Goal: Task Accomplishment & Management: Use online tool/utility

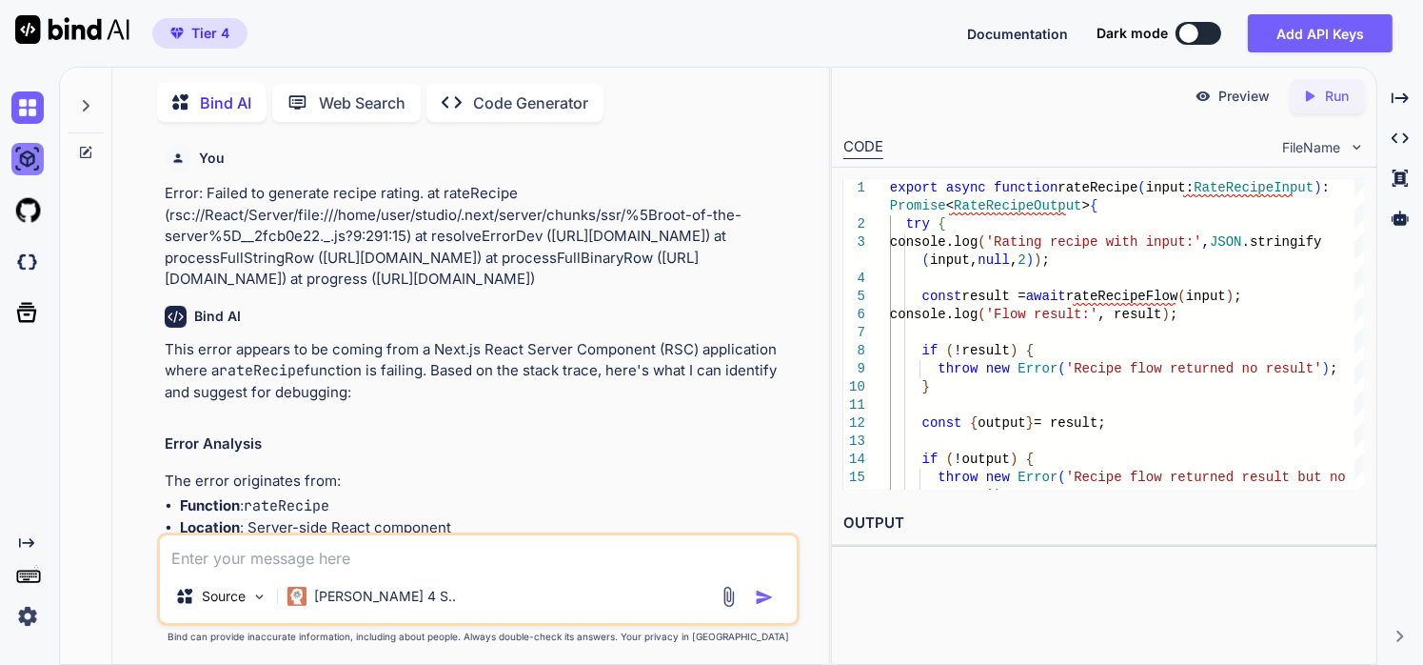
scroll to position [7376, 0]
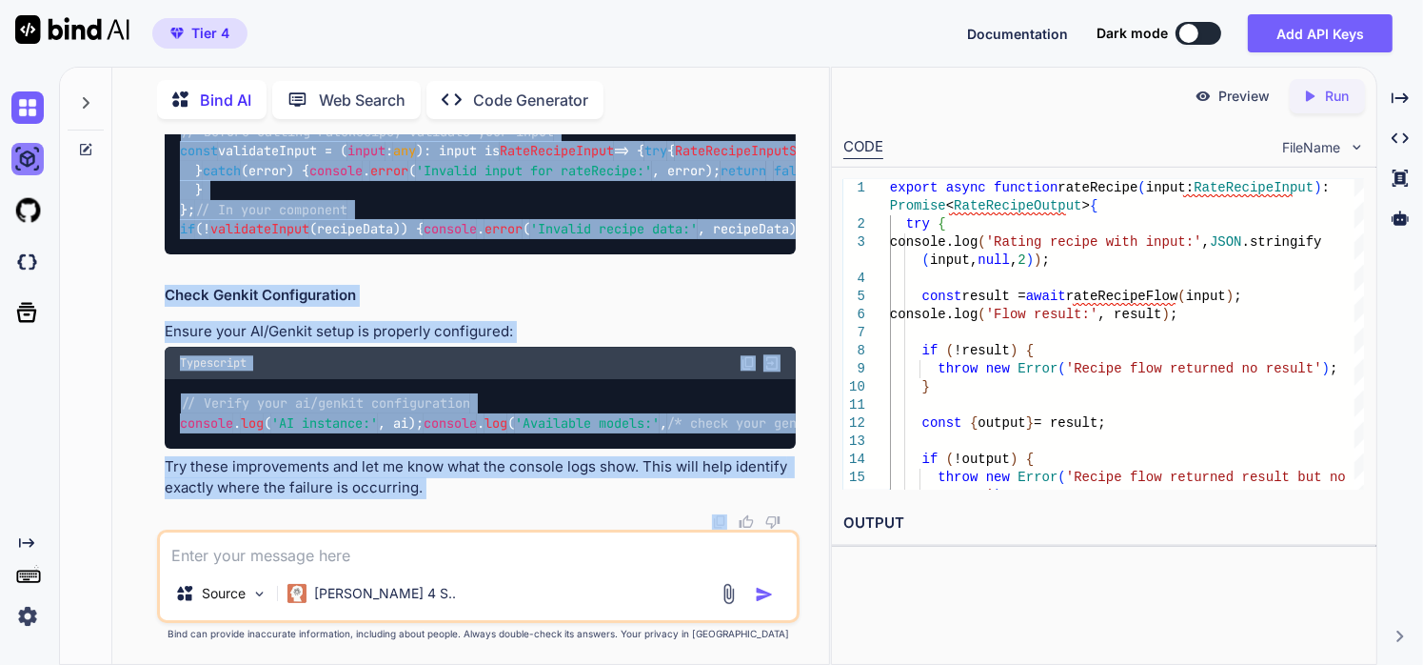
click at [26, 160] on img at bounding box center [27, 159] width 32 height 32
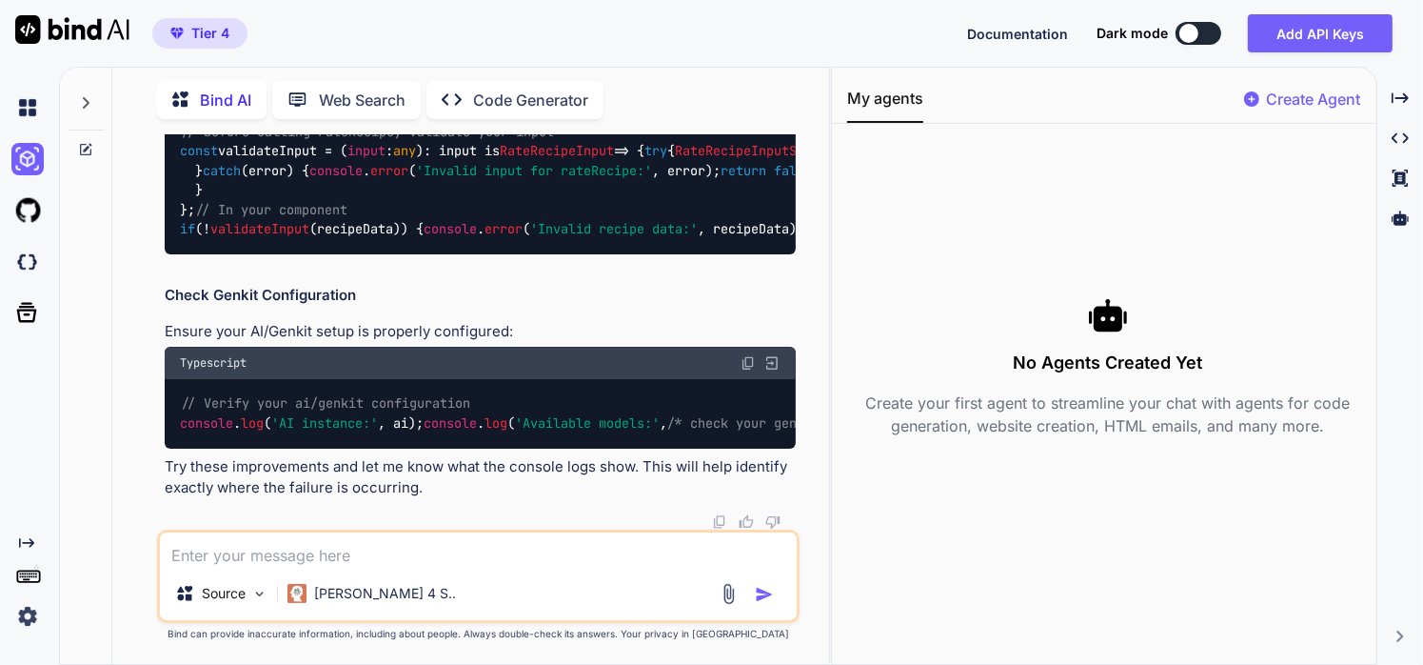
click at [1323, 107] on p "Create Agent" at bounding box center [1314, 99] width 94 height 23
type textarea "x"
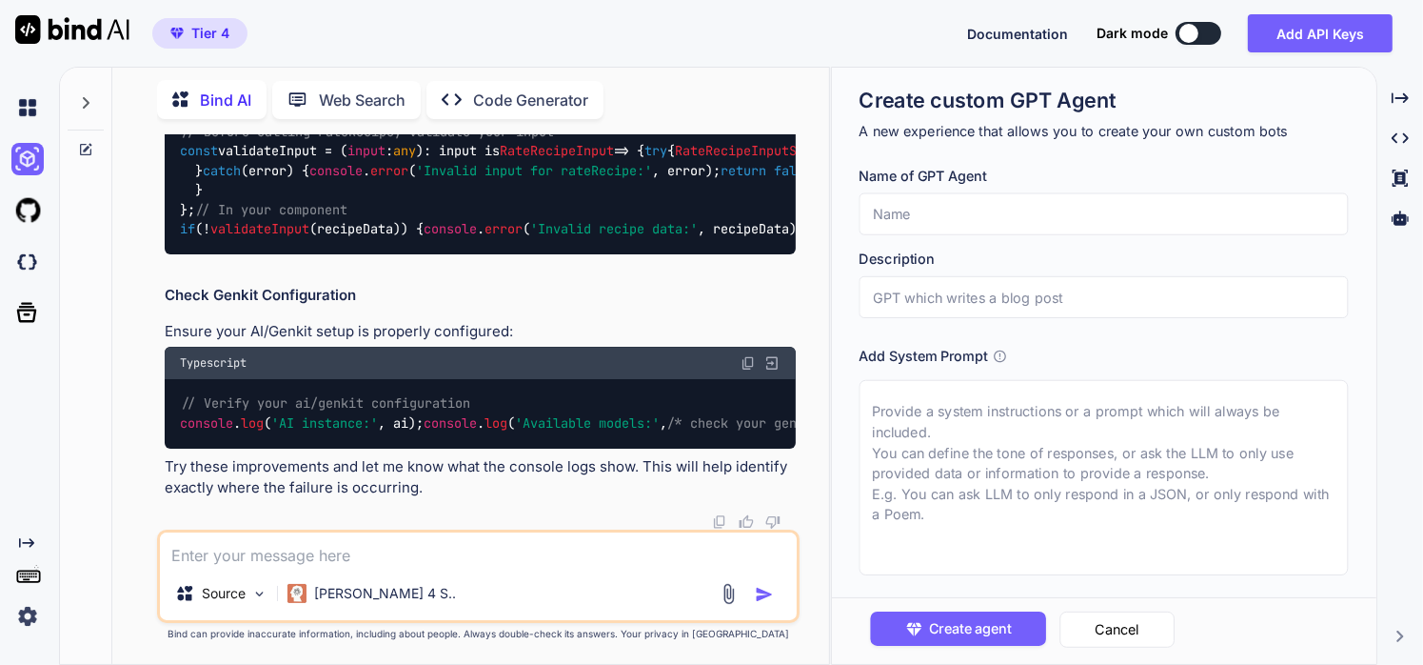
click at [1135, 221] on input "text" at bounding box center [1104, 214] width 489 height 42
type input "Nutrisnap"
click at [1131, 295] on input "text" at bounding box center [1104, 297] width 489 height 42
click at [1088, 407] on textarea at bounding box center [1104, 477] width 489 height 195
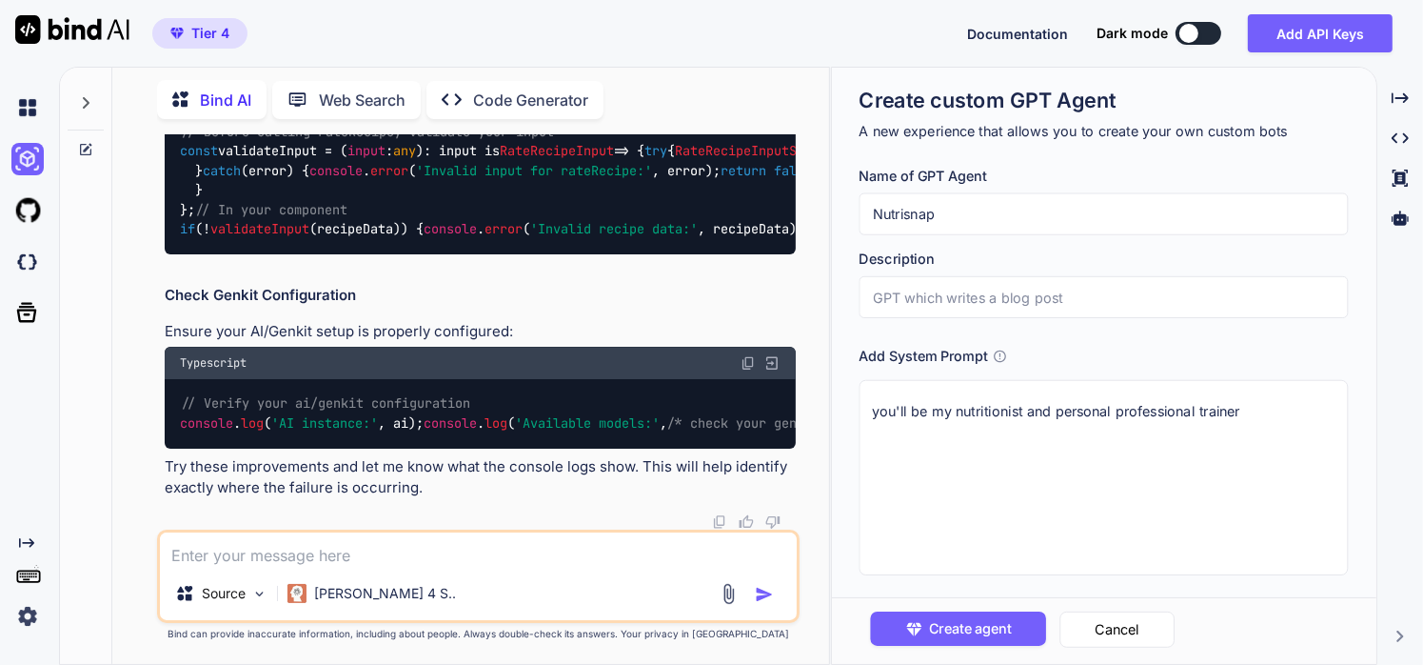
click at [1251, 416] on textarea "you'll be my nutritionist and personal professional trainer" at bounding box center [1104, 477] width 489 height 195
click at [1111, 442] on textarea "you'll be my nutritionist and personal professional trainer, your main job is f…" at bounding box center [1104, 477] width 489 height 195
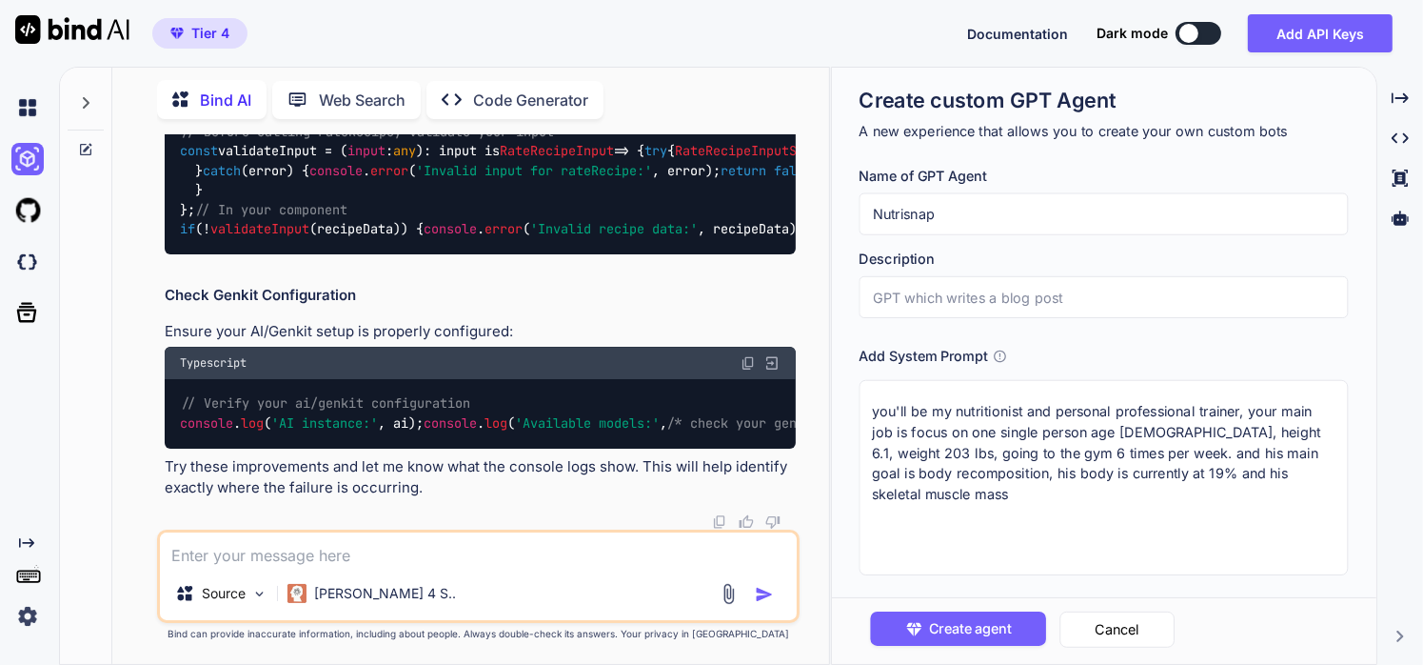
click at [1071, 512] on textarea "you'll be my nutritionist and personal professional trainer, your main job is f…" at bounding box center [1104, 477] width 489 height 195
click at [948, 499] on textarea "you'll be my nutritionist and personal professional trainer, your main job is f…" at bounding box center [1104, 477] width 489 height 195
click at [1135, 471] on textarea "you'll be my nutritionist and personal professional trainer, your main job is f…" at bounding box center [1104, 477] width 489 height 195
click at [1063, 503] on textarea "you'll be my nutritionist and personal professional trainer, your main job is f…" at bounding box center [1104, 477] width 489 height 195
click at [1015, 500] on textarea "you'll be my nutritionist and personal professional trainer, your main job is f…" at bounding box center [1104, 477] width 489 height 195
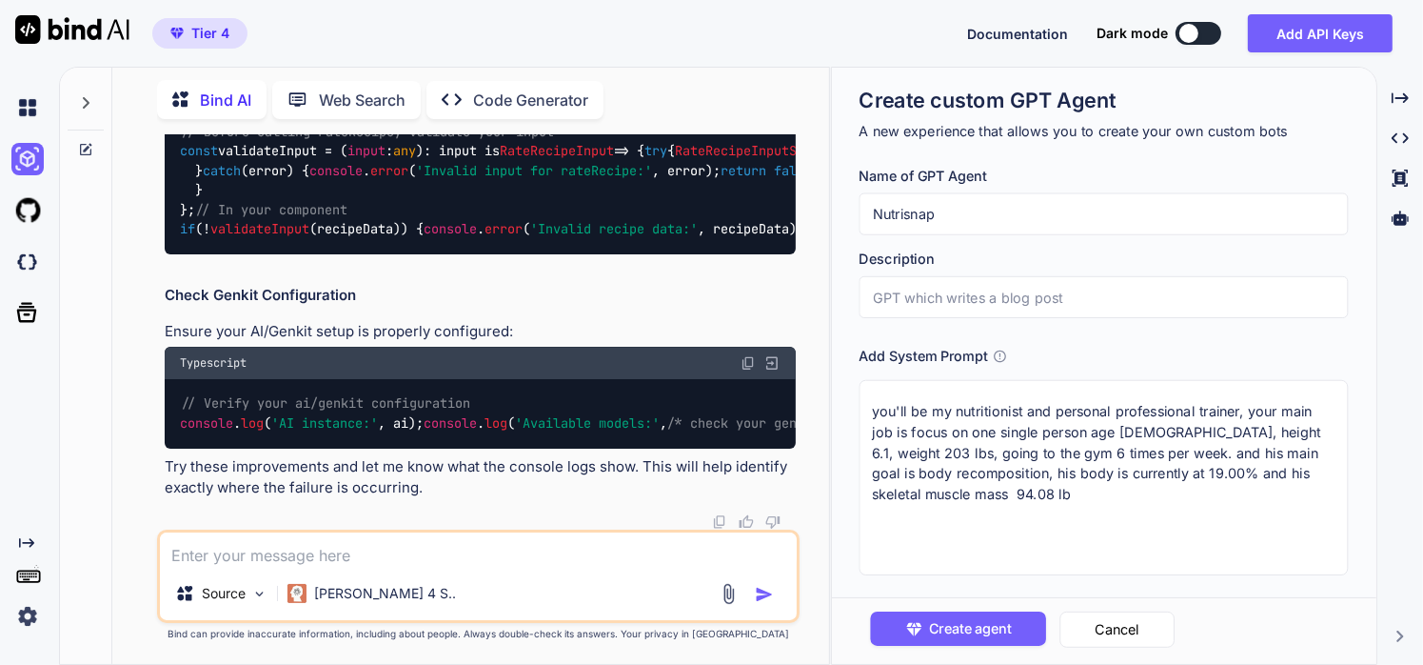
click at [1200, 414] on textarea "you'll be my nutritionist and personal professional trainer, your main job is f…" at bounding box center [1104, 477] width 489 height 195
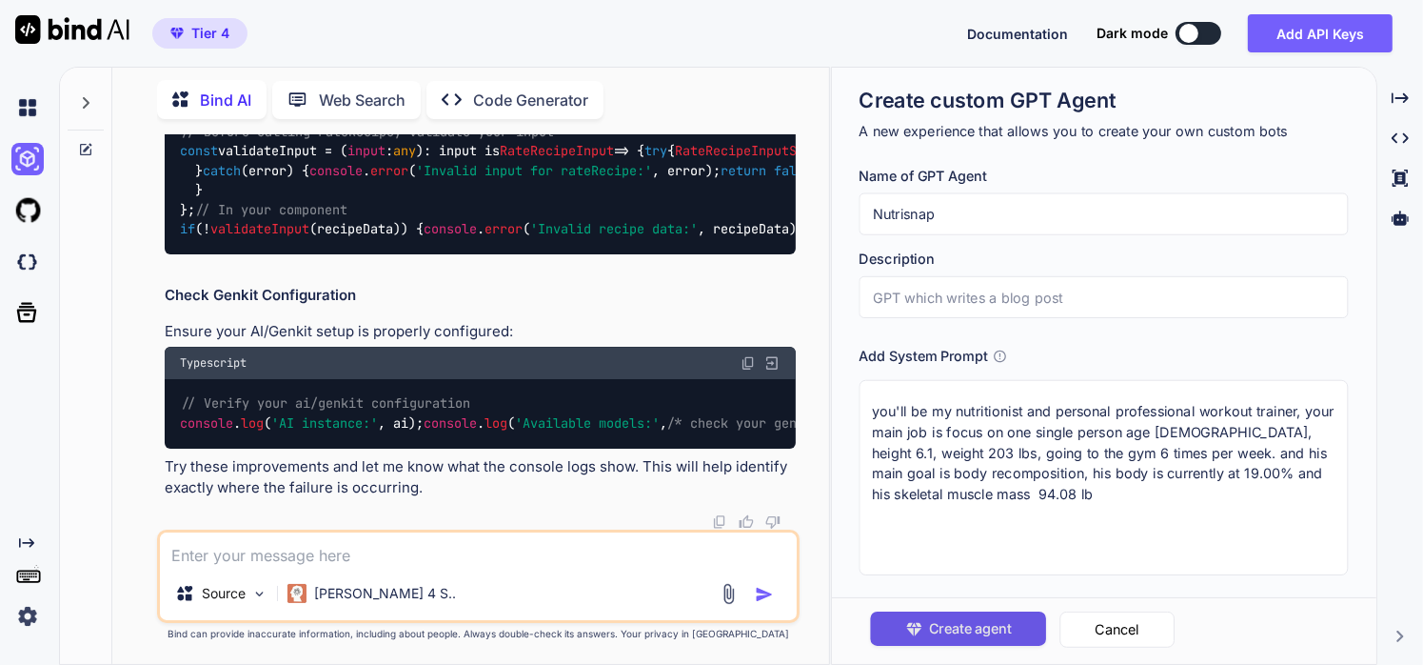
type textarea "you'll be my nutritionist and personal professional workout trainer, your main …"
click at [989, 632] on span "Create agent" at bounding box center [970, 628] width 83 height 21
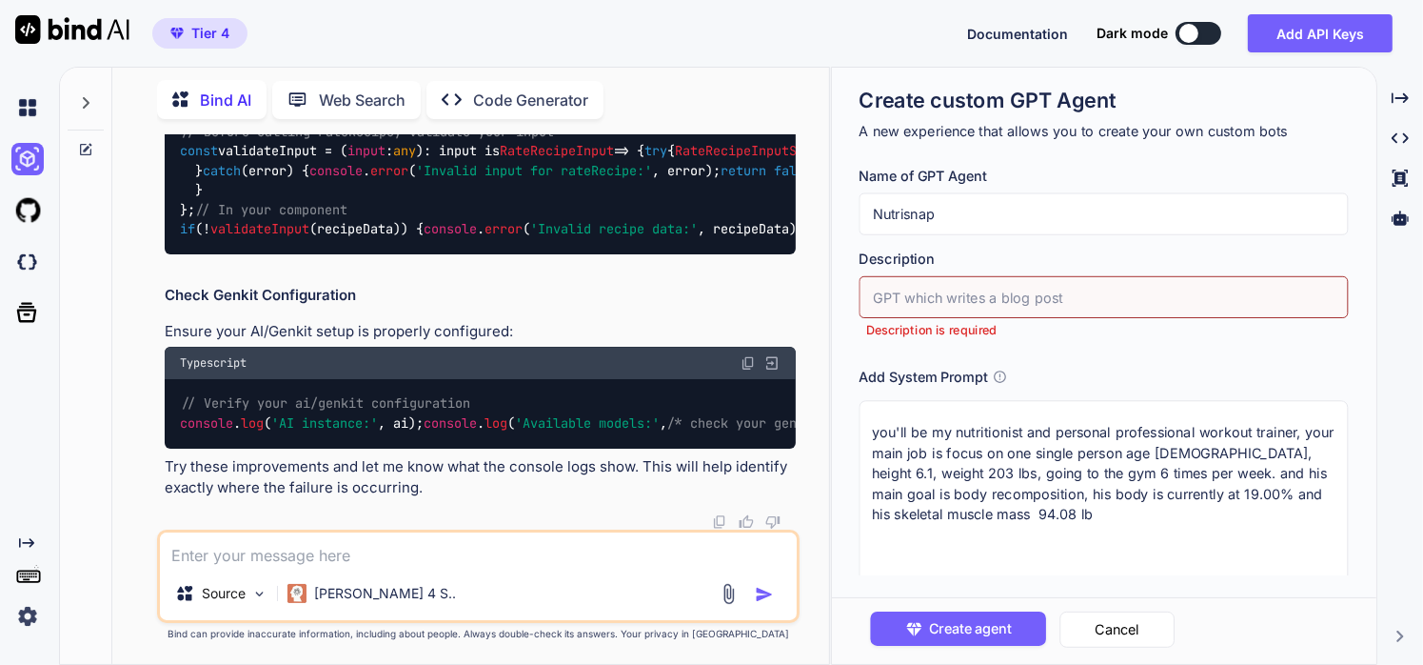
click at [985, 292] on input "text" at bounding box center [1104, 297] width 489 height 42
click at [1089, 294] on input "Helps me with my body fat" at bounding box center [1104, 297] width 489 height 42
type input "Helps me with my body fat"
click at [1070, 372] on div "Add System Prompt" at bounding box center [1104, 376] width 489 height 21
click at [952, 616] on button "Create agent" at bounding box center [959, 628] width 176 height 34
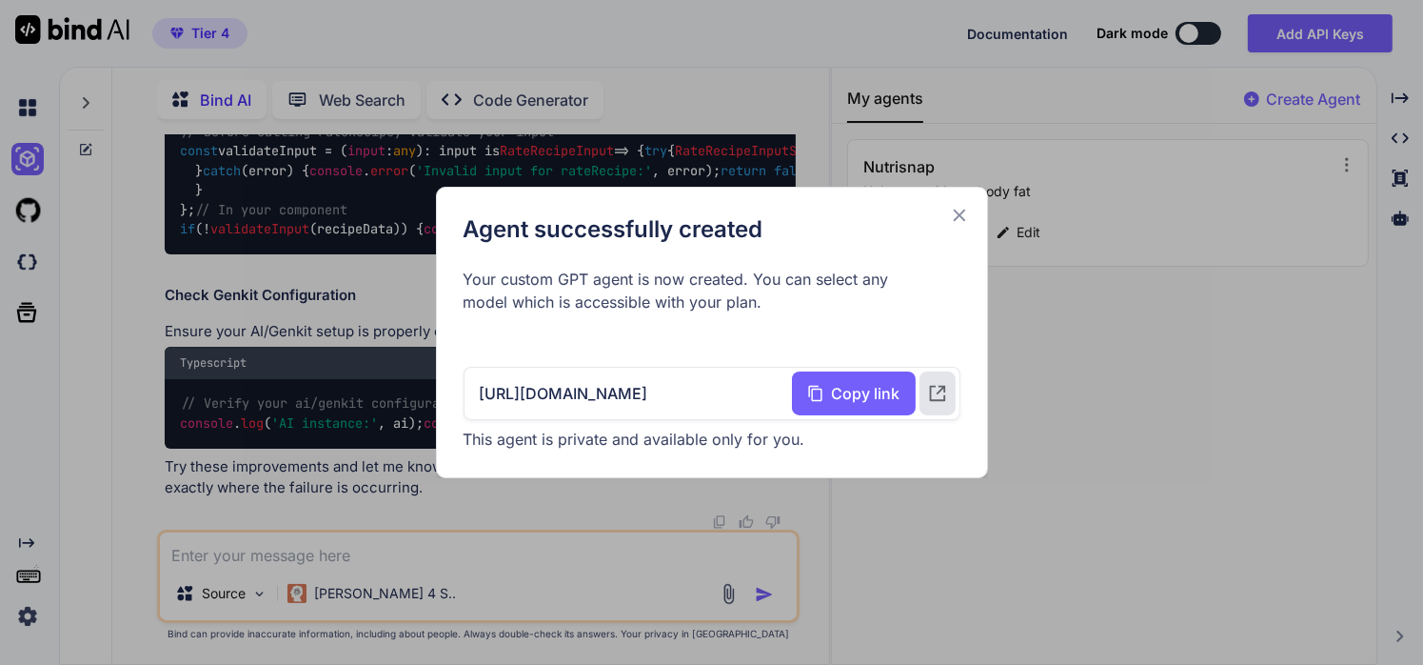
click at [955, 218] on icon at bounding box center [959, 215] width 12 height 12
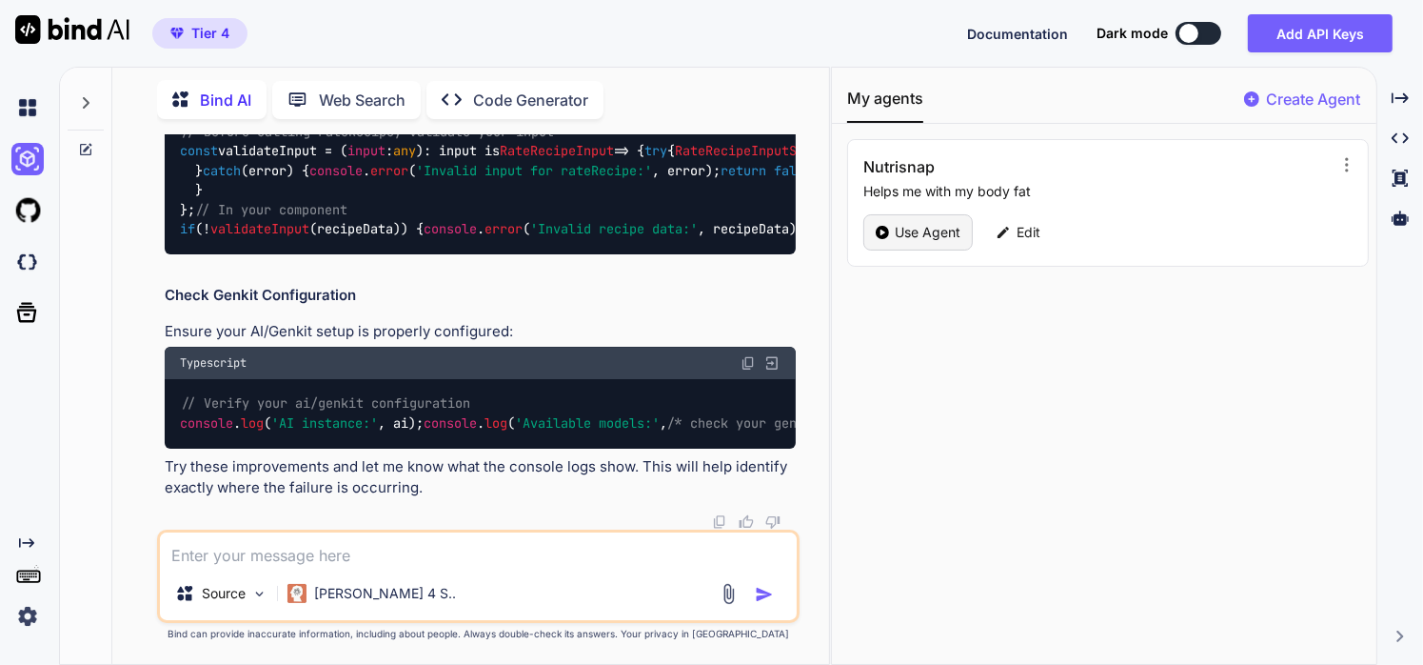
click at [893, 221] on div "Use Agent" at bounding box center [918, 232] width 109 height 36
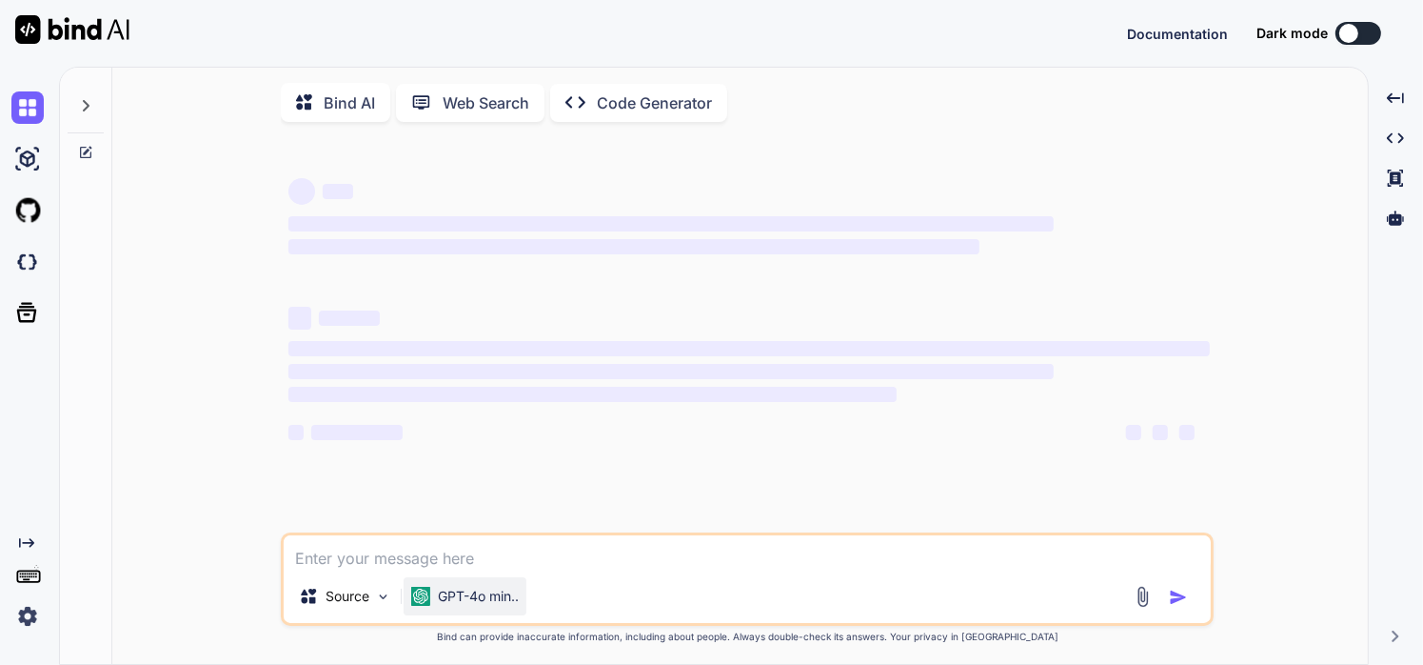
click at [483, 595] on p "GPT-4o min.." at bounding box center [478, 595] width 81 height 19
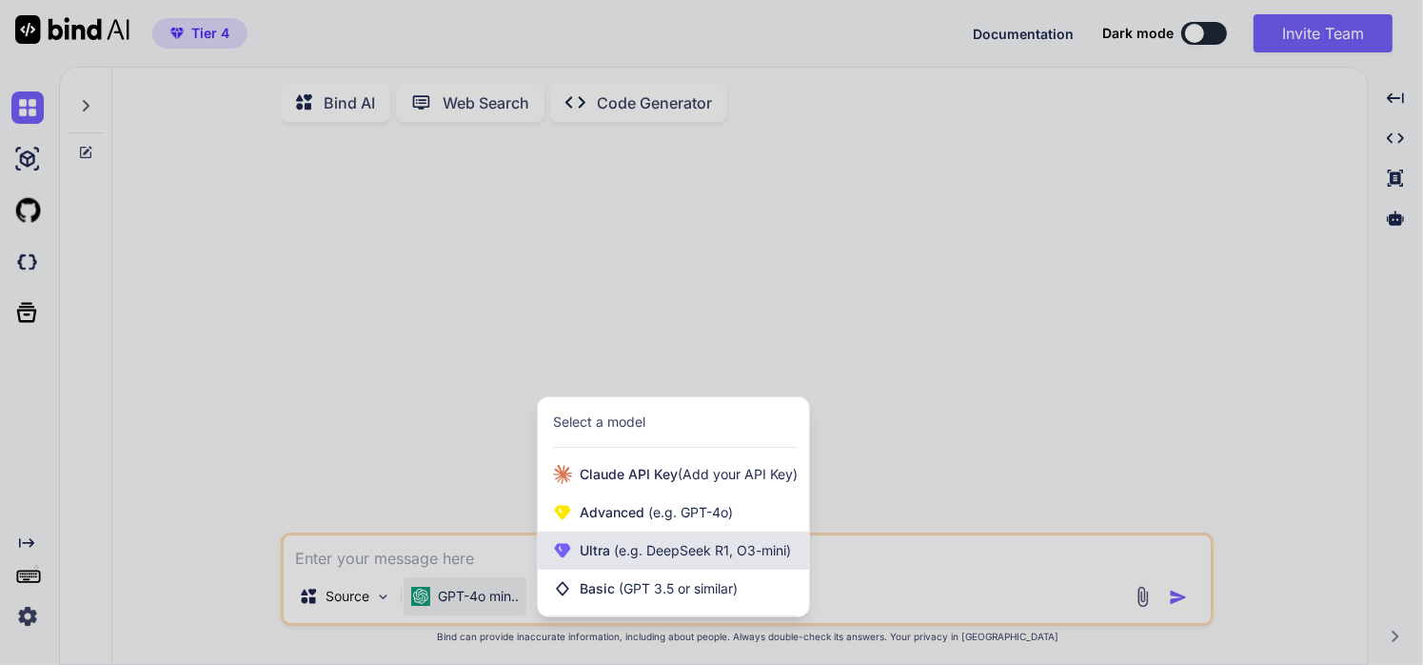
click at [610, 560] on span "Ultra (e.g. DeepSeek R1, O3-mini)" at bounding box center [685, 550] width 211 height 19
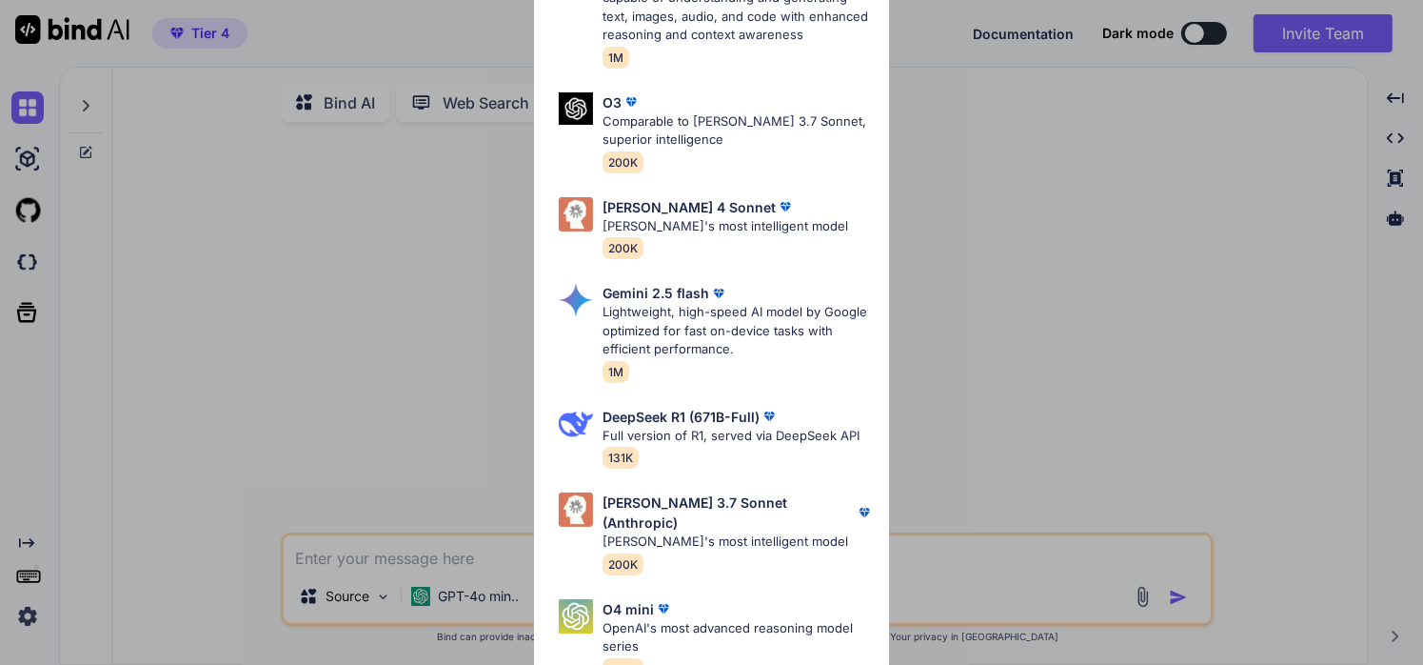
scroll to position [543, 0]
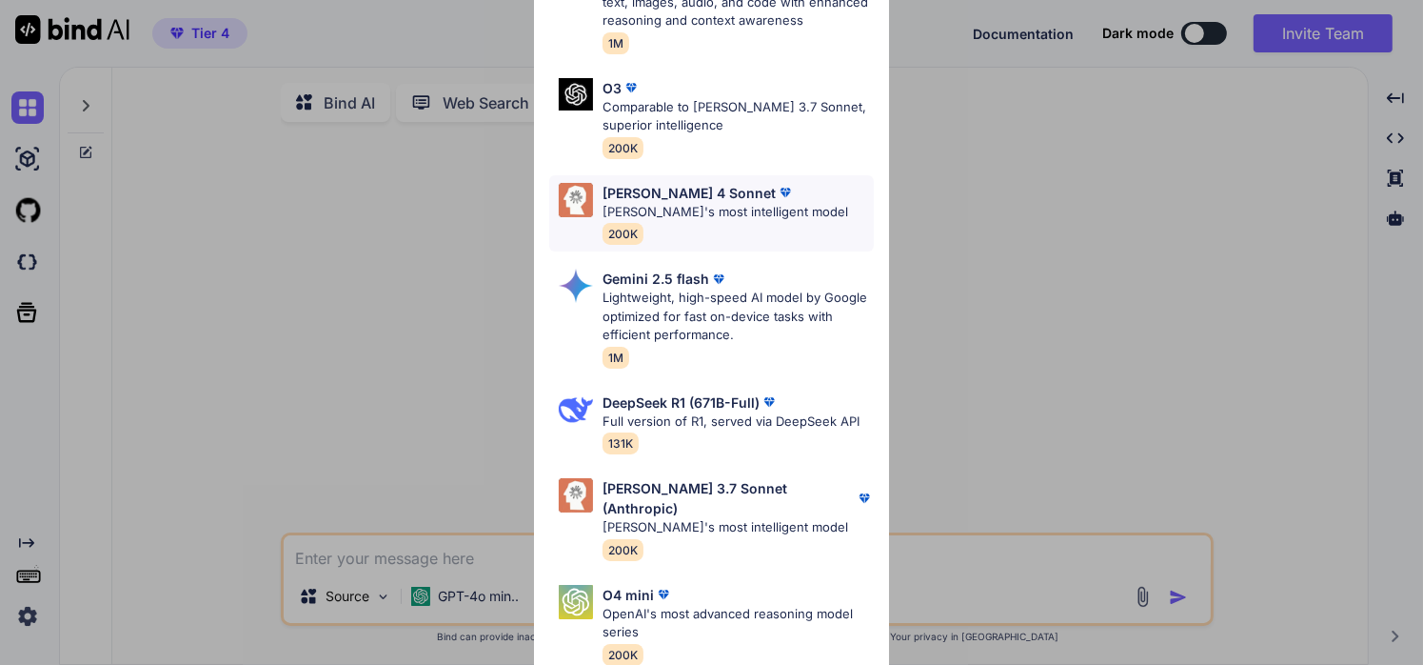
click at [776, 197] on img at bounding box center [785, 192] width 19 height 19
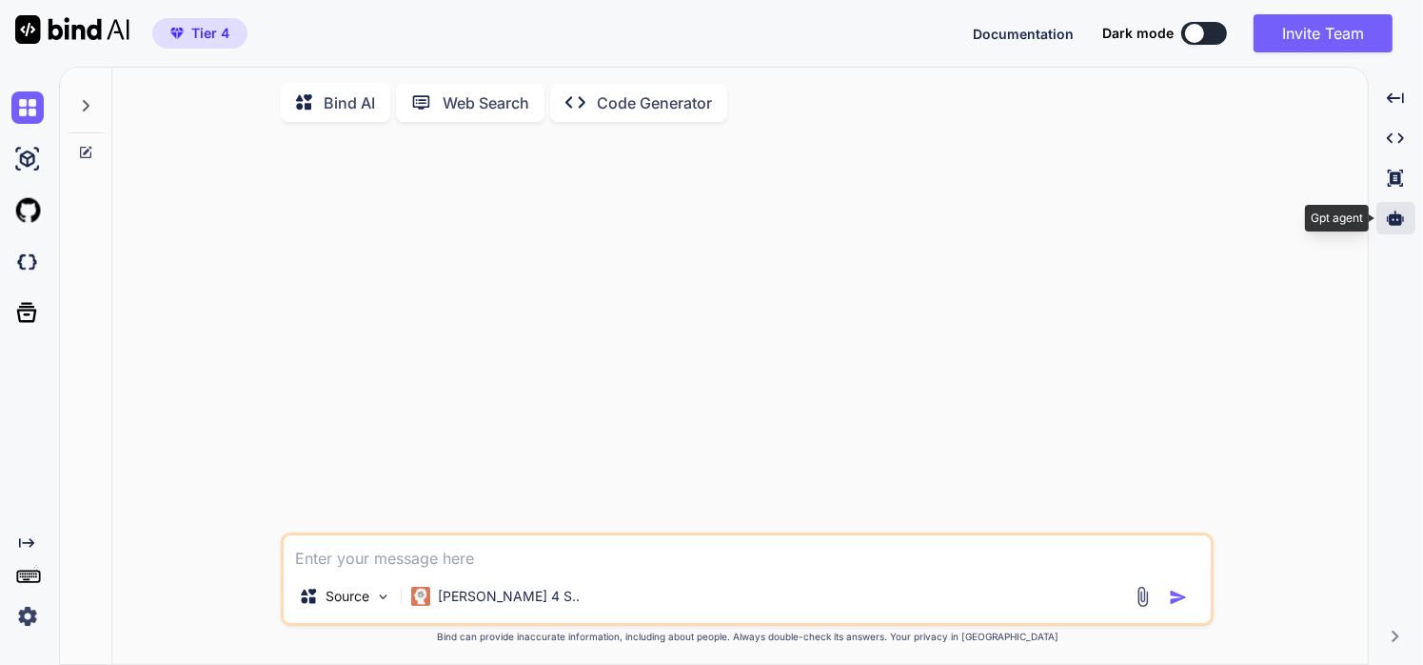
click at [1394, 223] on icon at bounding box center [1395, 217] width 17 height 14
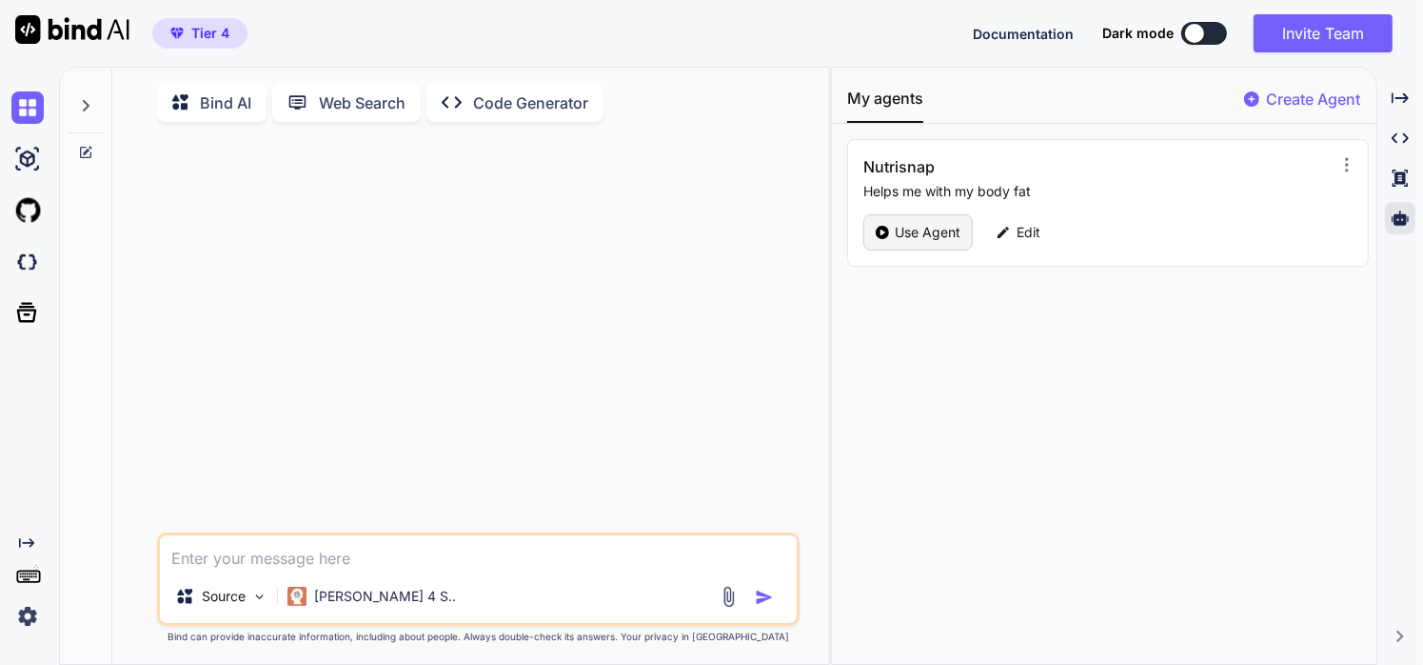
click at [909, 233] on p "Use Agent" at bounding box center [928, 232] width 66 height 19
click at [878, 233] on icon at bounding box center [882, 232] width 13 height 13
click at [213, 111] on p "Nutrisnap" at bounding box center [235, 102] width 71 height 23
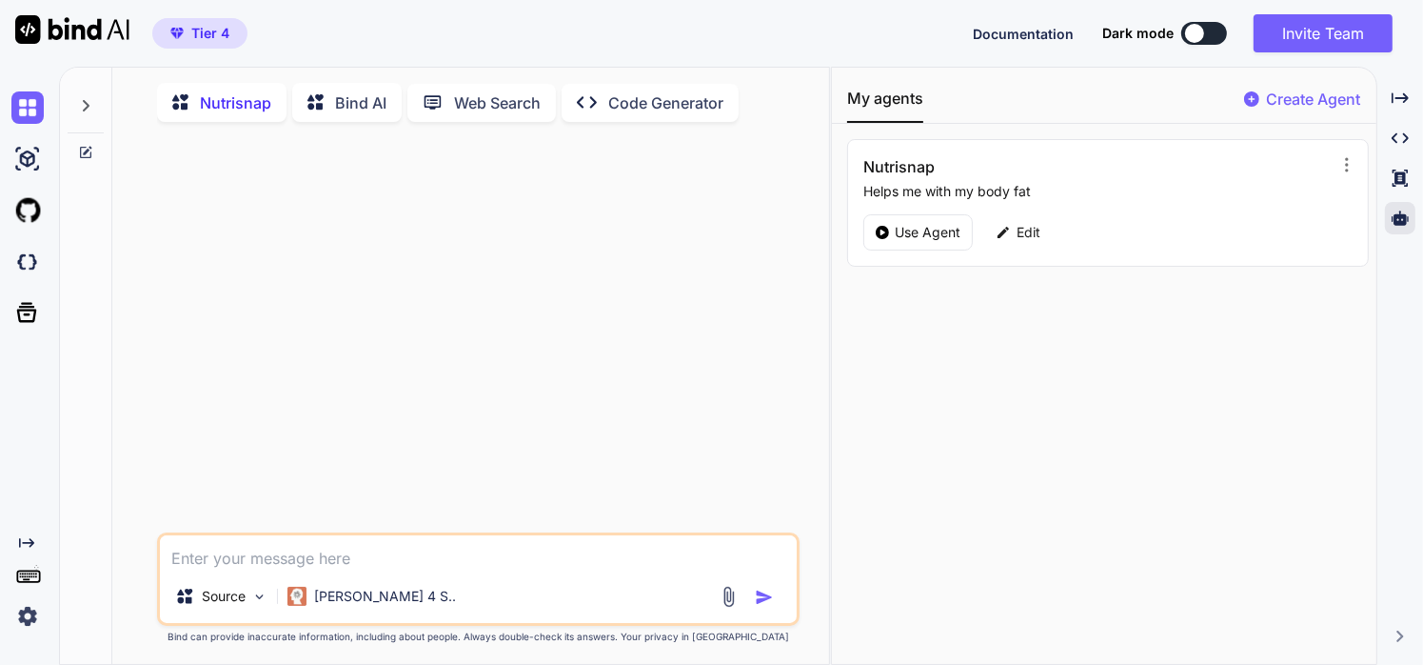
type textarea "x"
click at [252, 549] on textarea at bounding box center [479, 552] width 638 height 34
click at [723, 585] on div "Source Claude 4 S.." at bounding box center [479, 600] width 638 height 46
click at [724, 591] on img at bounding box center [729, 597] width 22 height 22
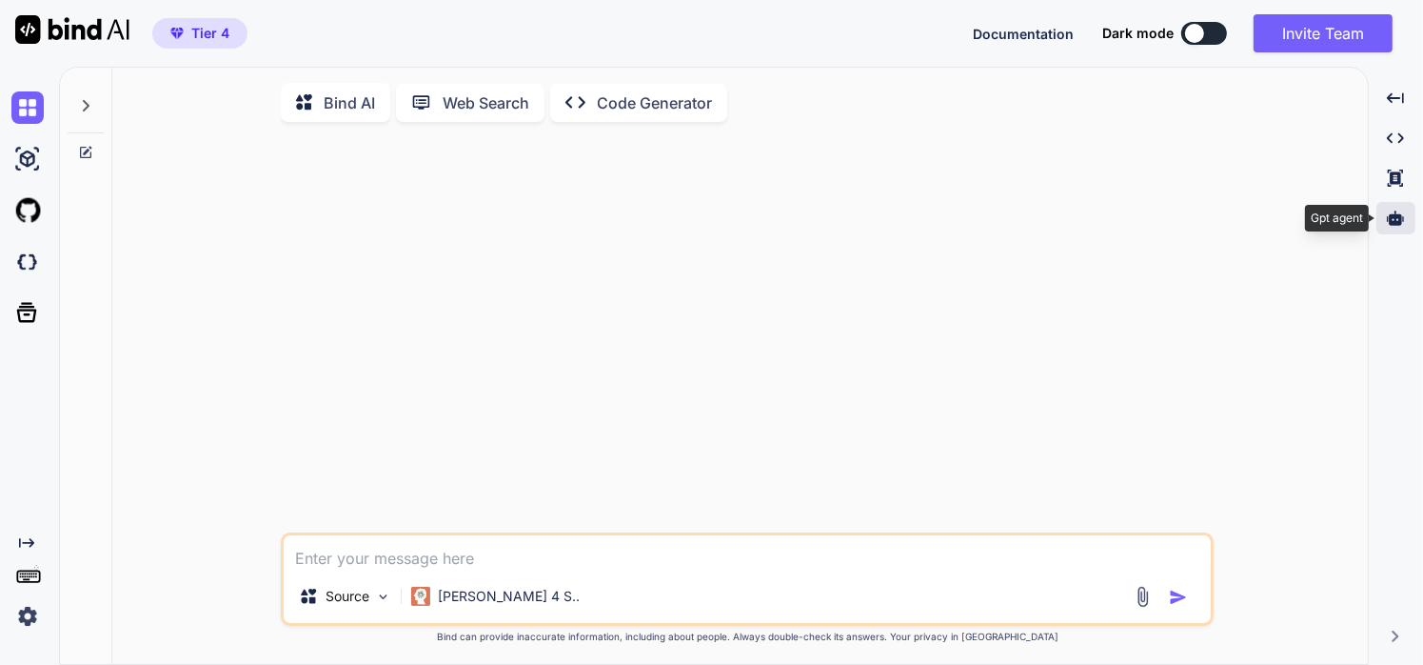
click at [1390, 226] on icon at bounding box center [1395, 217] width 17 height 17
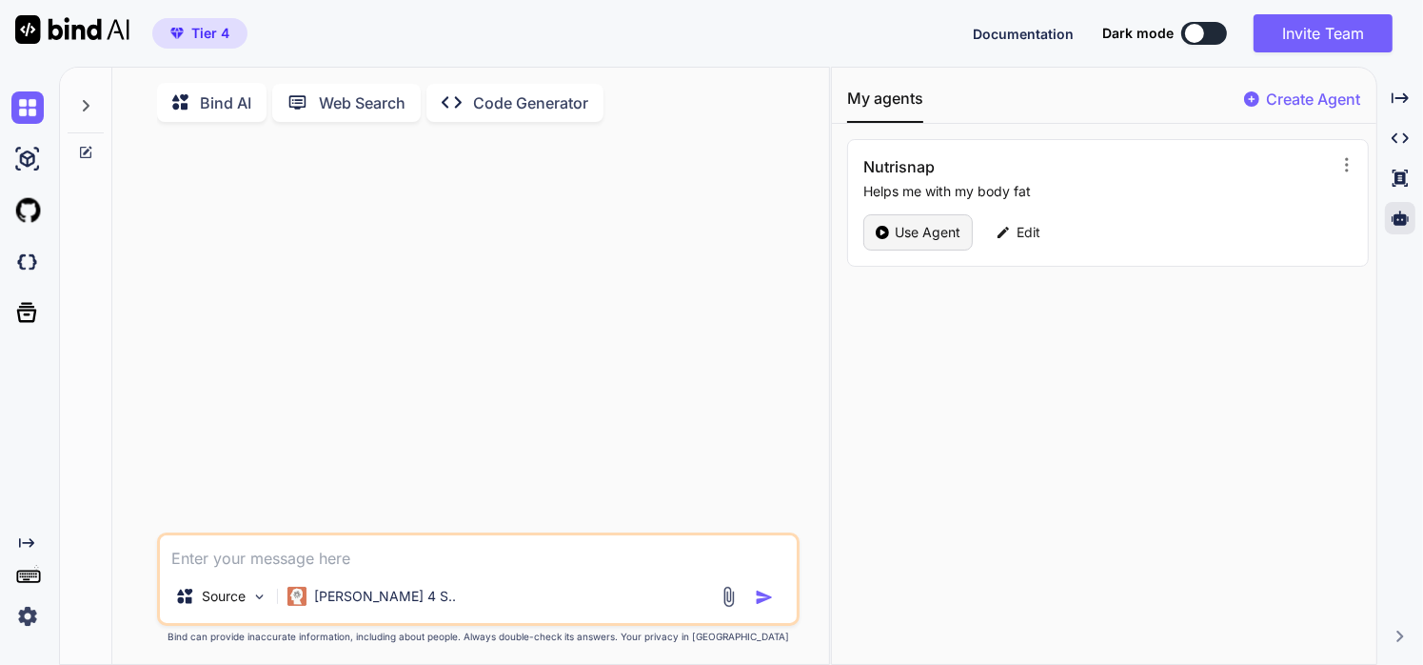
click at [895, 233] on p "Use Agent" at bounding box center [928, 232] width 66 height 19
type textarea "x"
click at [737, 601] on img at bounding box center [729, 597] width 22 height 22
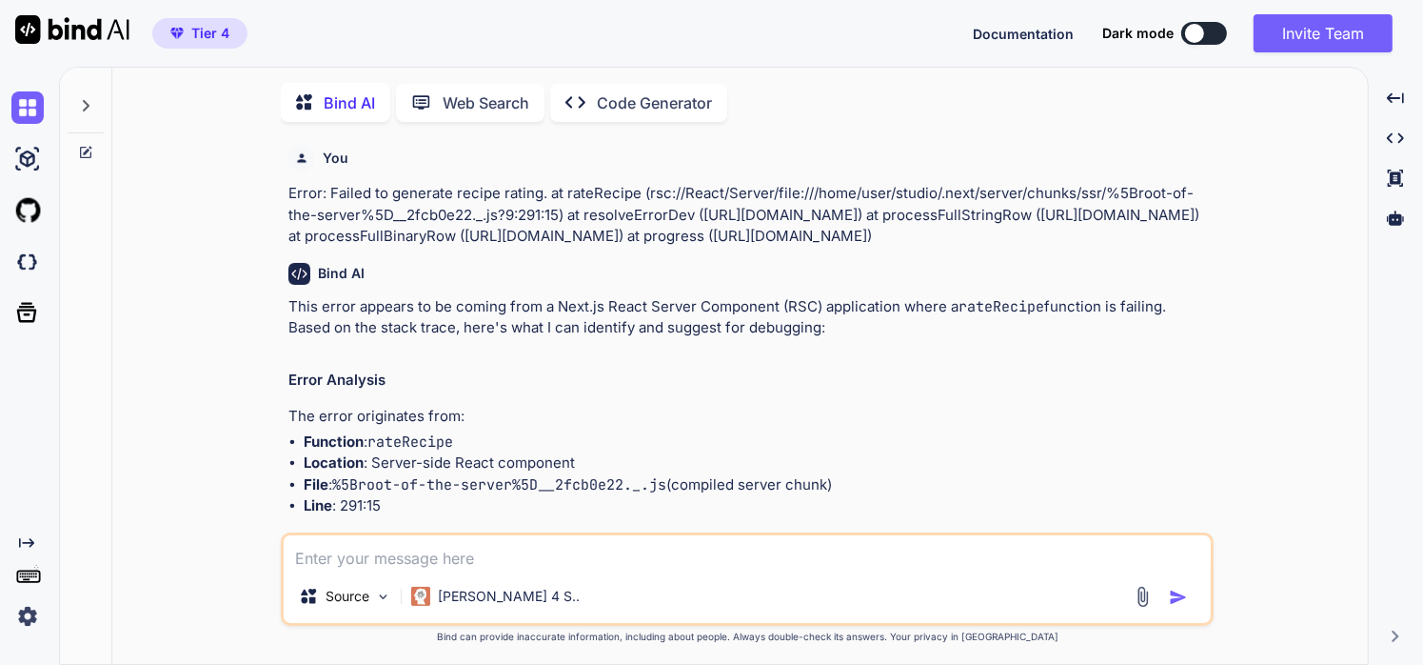
scroll to position [7, 0]
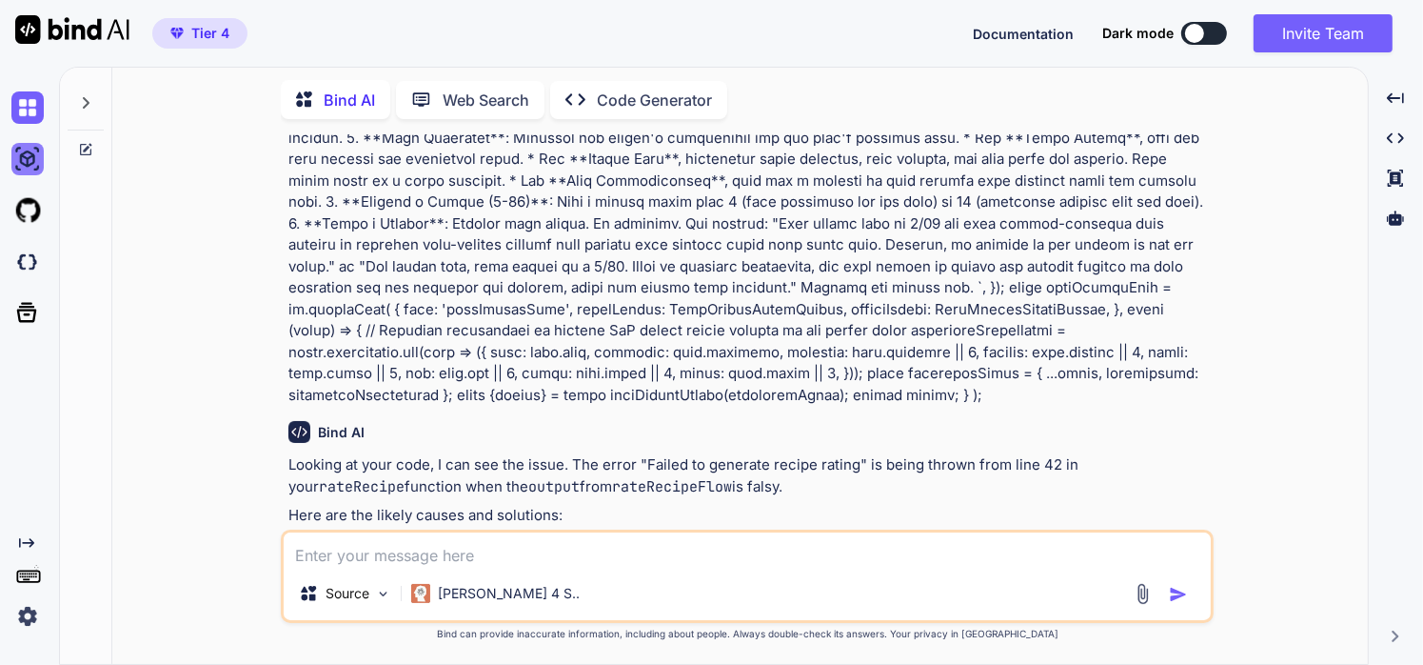
click at [37, 167] on img at bounding box center [27, 159] width 32 height 32
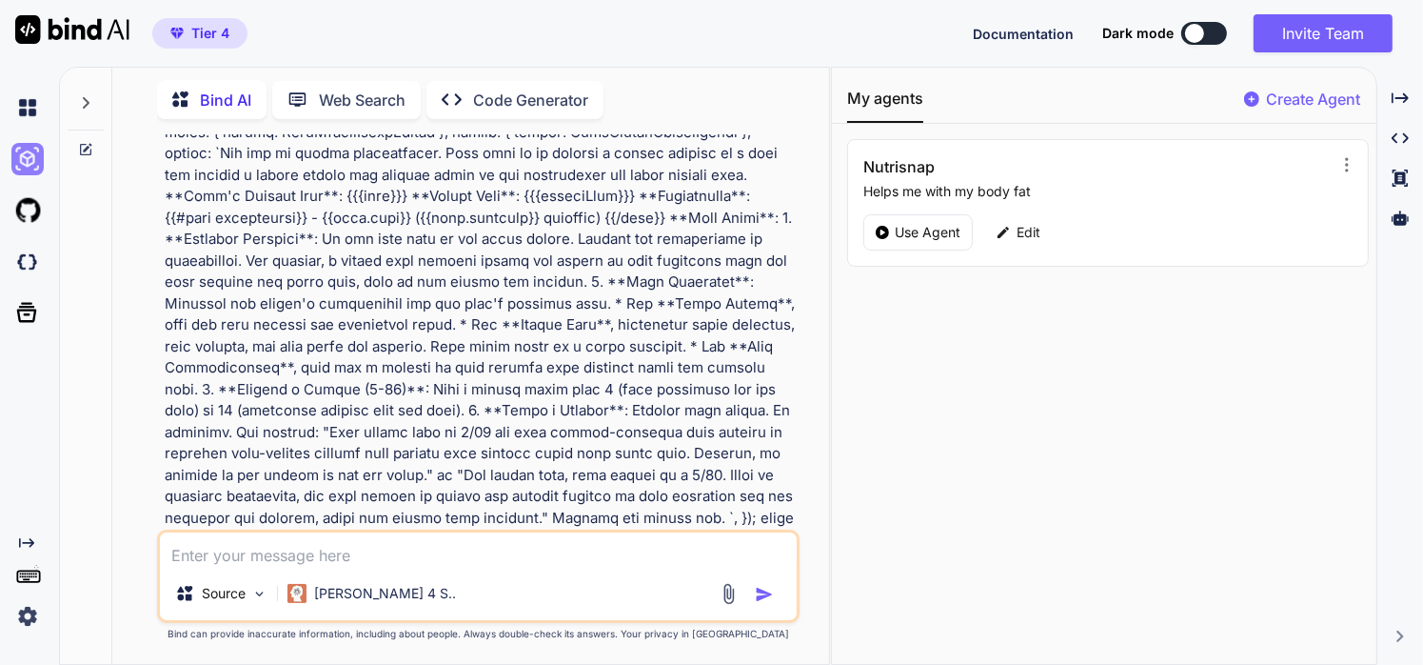
scroll to position [2740, 0]
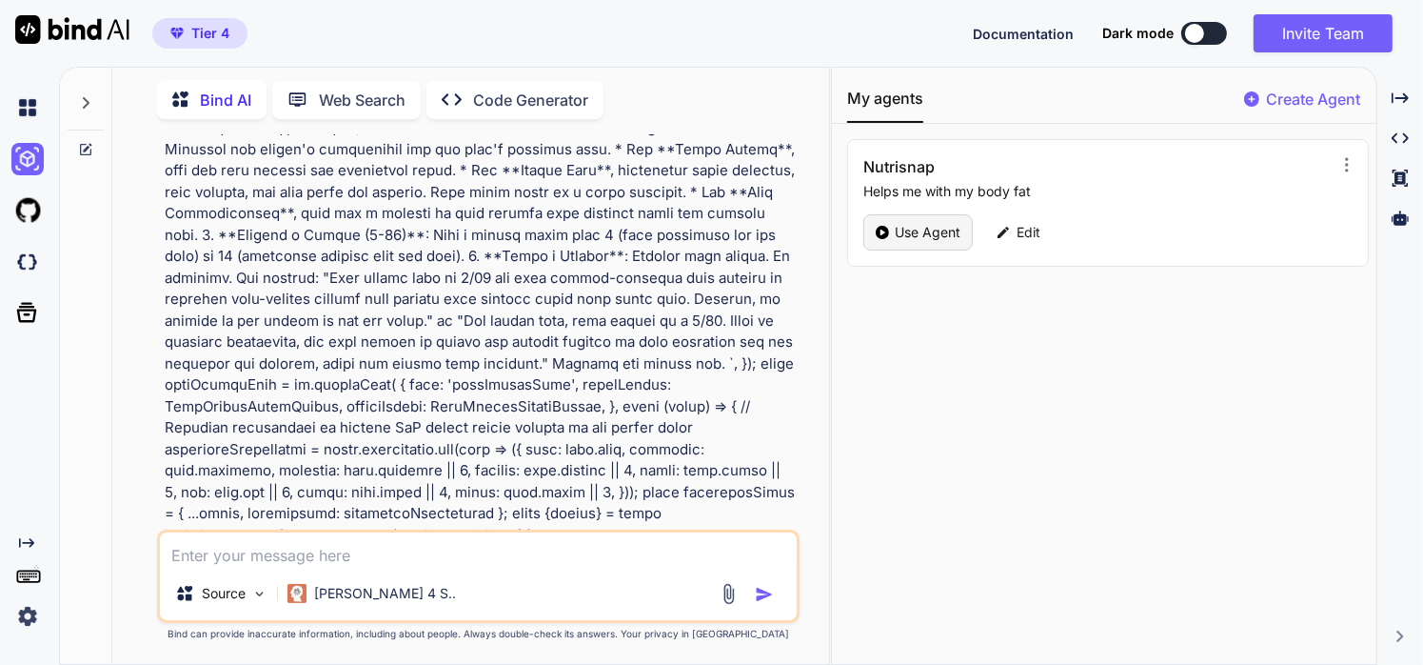
click at [906, 239] on p "Use Agent" at bounding box center [928, 232] width 66 height 19
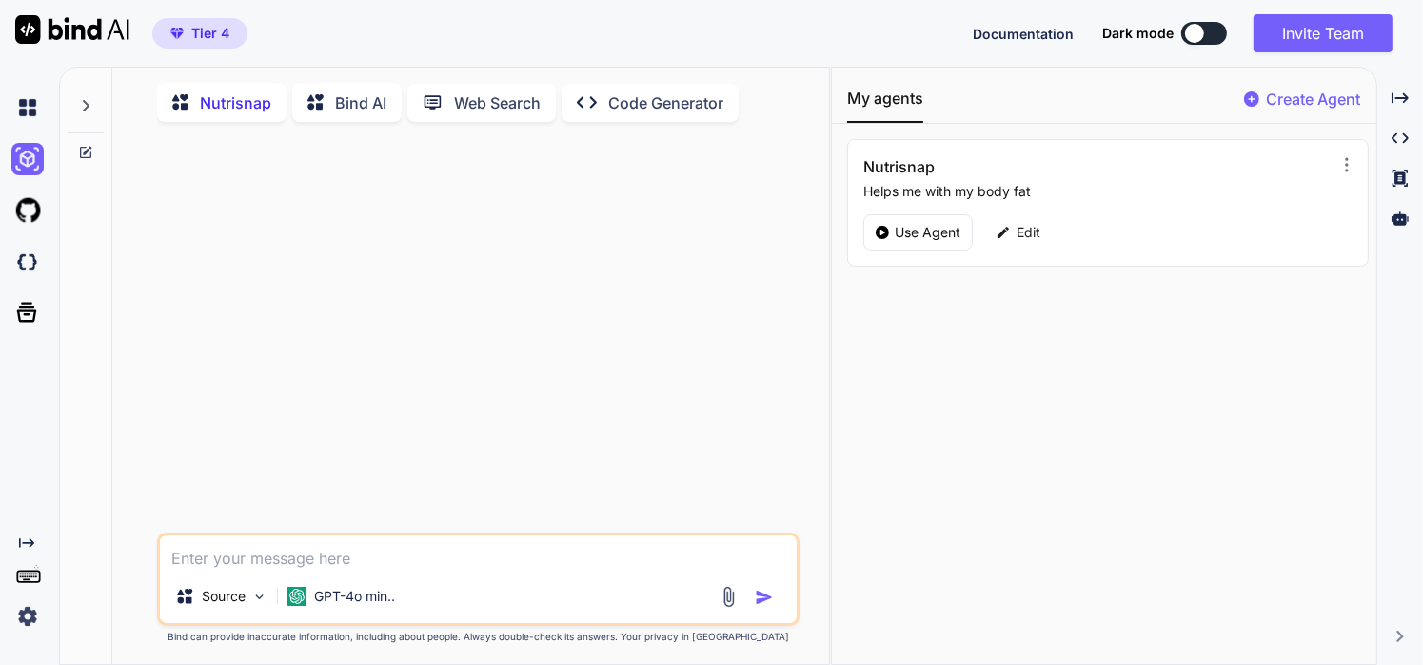
click at [379, 560] on textarea at bounding box center [479, 552] width 638 height 34
type textarea "x"
type textarea "h"
type textarea "x"
type textarea "he"
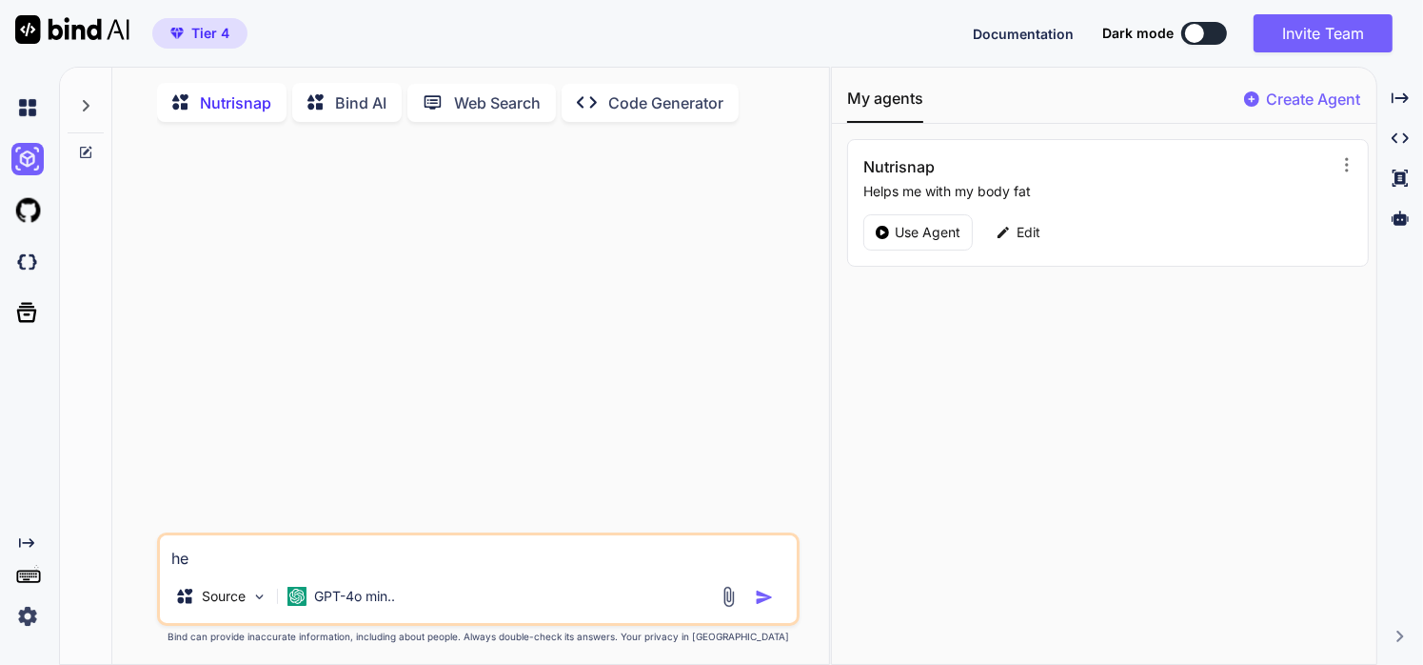
type textarea "x"
type textarea "hel"
type textarea "x"
type textarea "hell"
type textarea "x"
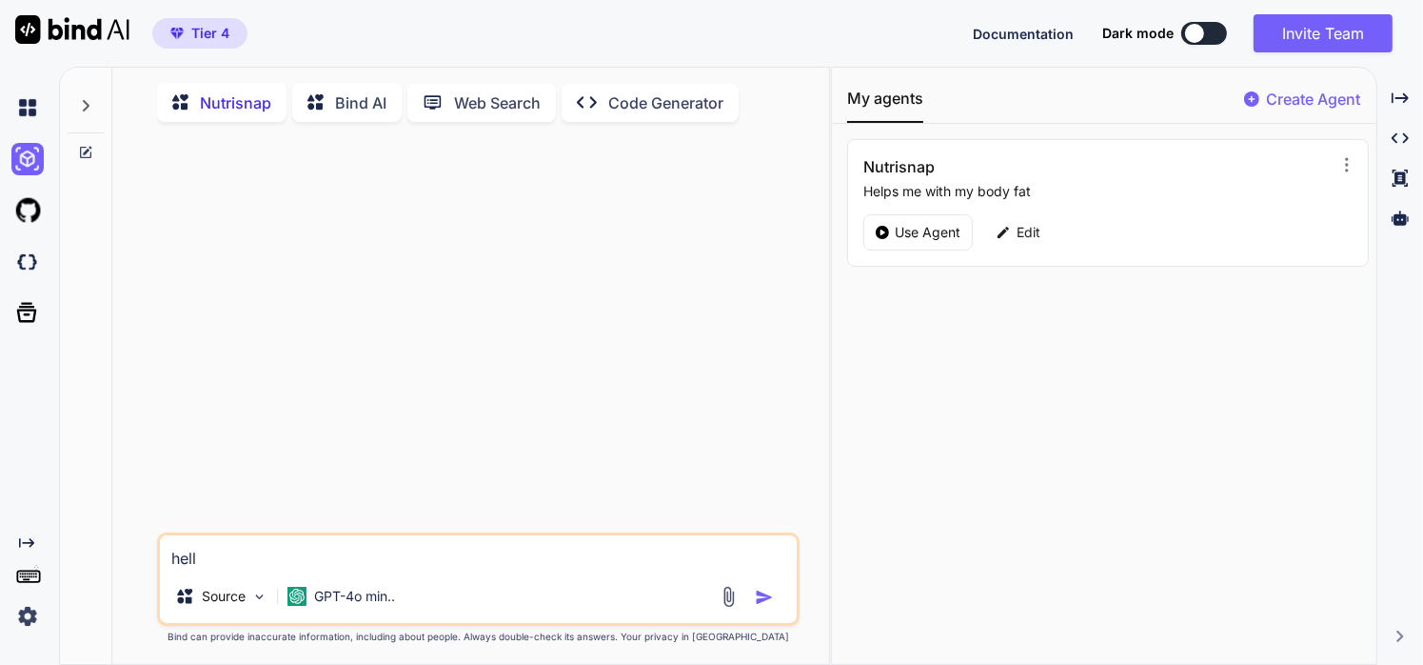
type textarea "hello"
type textarea "x"
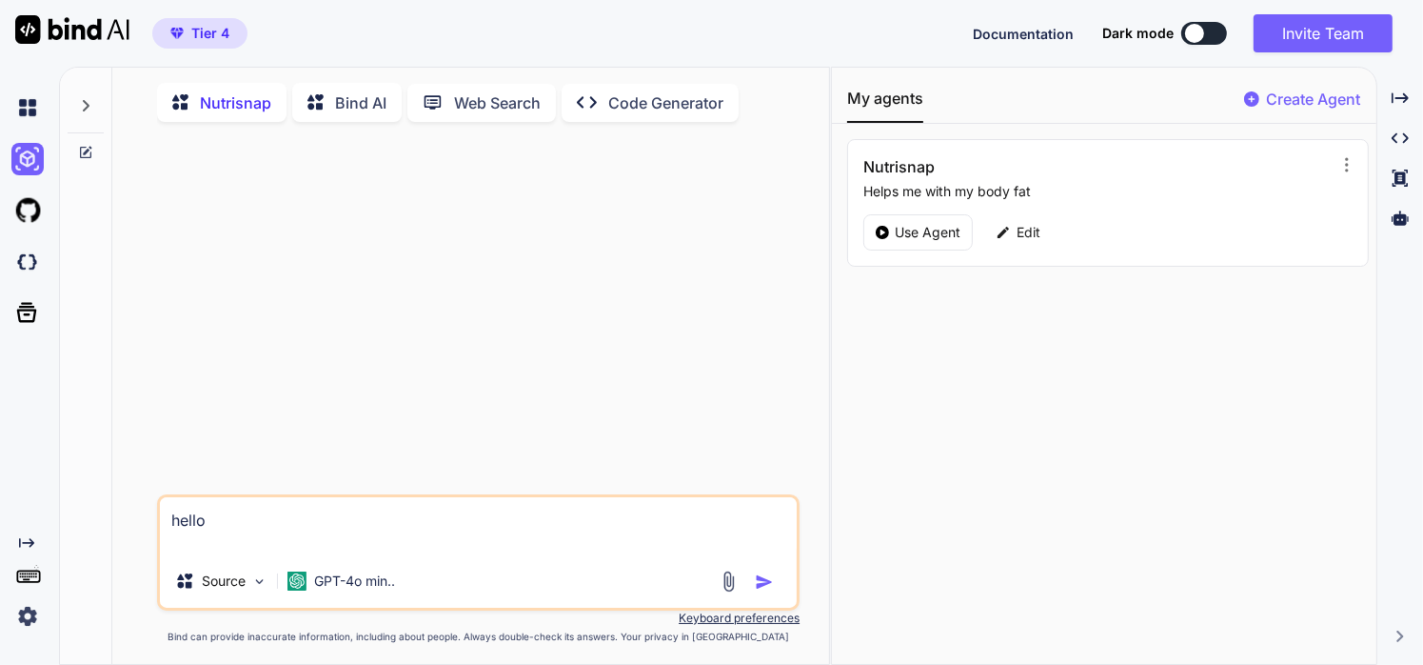
type textarea "hello"
click at [763, 586] on img "button" at bounding box center [764, 581] width 19 height 19
type textarea "x"
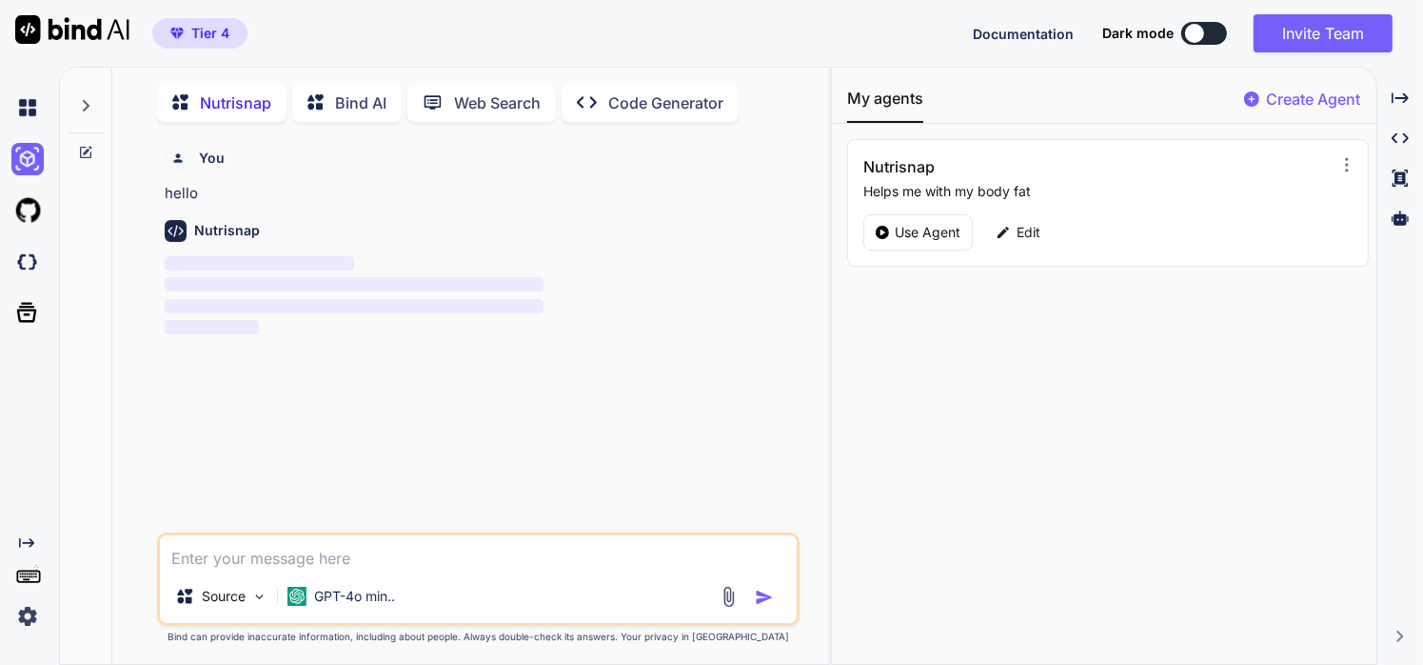
scroll to position [7, 0]
click at [719, 603] on img at bounding box center [729, 594] width 22 height 22
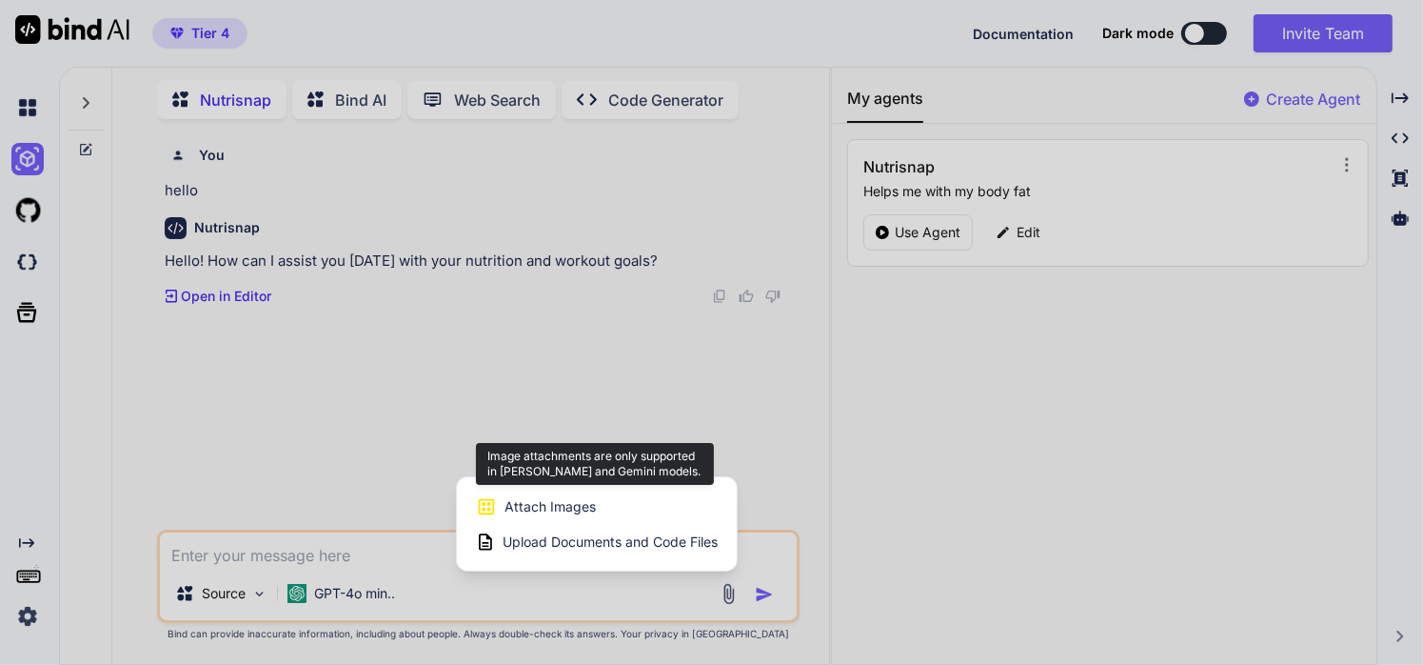
click at [531, 507] on span "Attach Images" at bounding box center [550, 506] width 91 height 19
click at [552, 507] on span "Attach Images" at bounding box center [550, 506] width 91 height 19
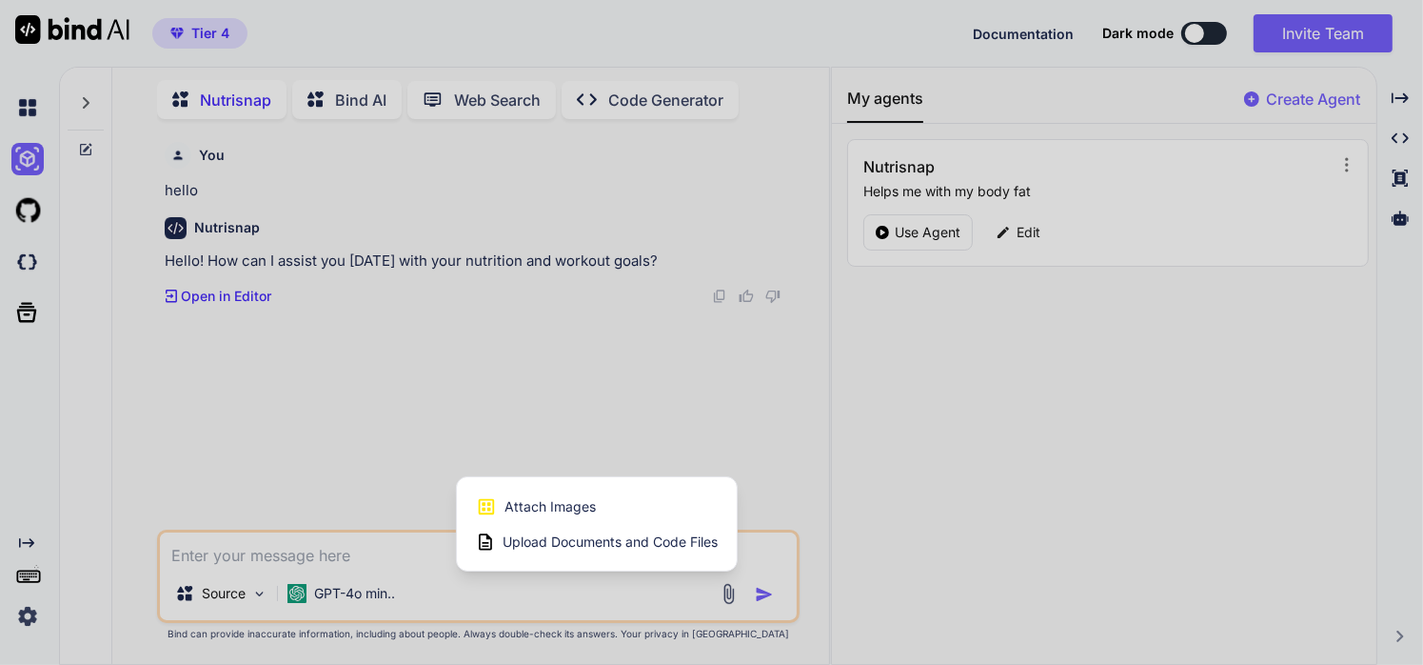
click at [345, 601] on div at bounding box center [711, 332] width 1423 height 665
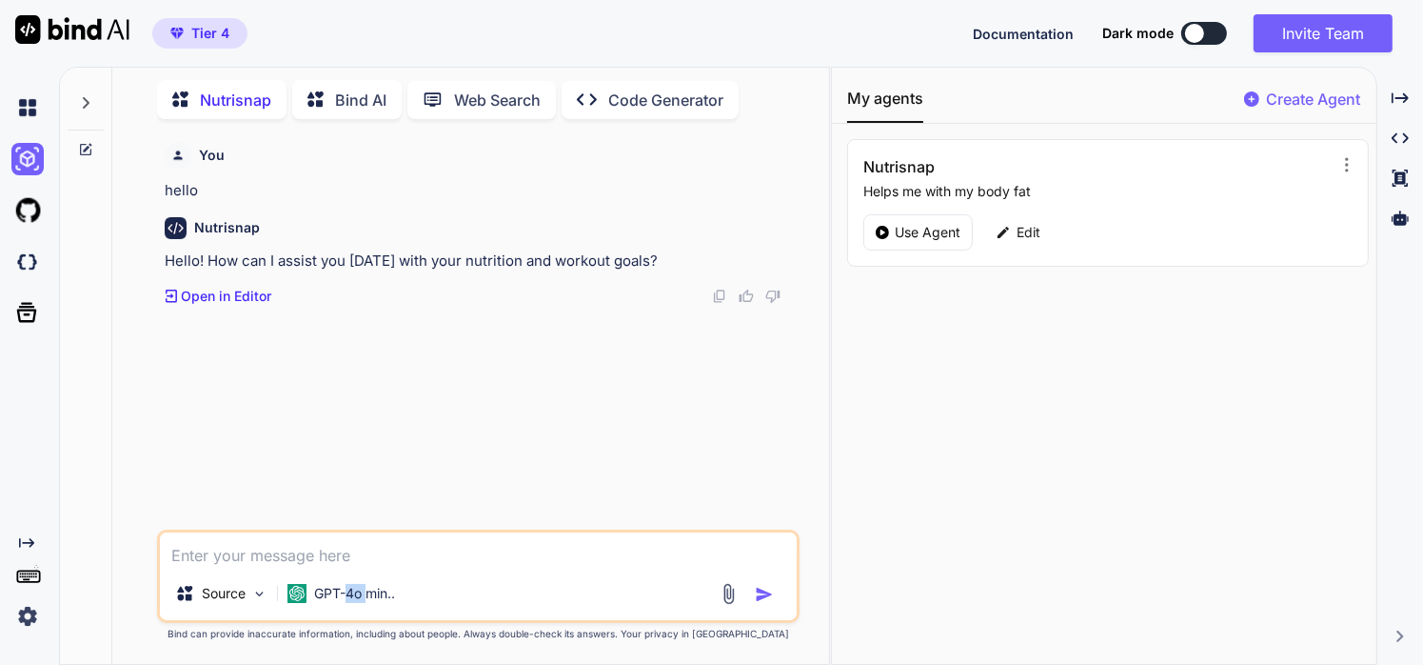
click at [345, 601] on p "GPT-4o min.." at bounding box center [354, 593] width 81 height 19
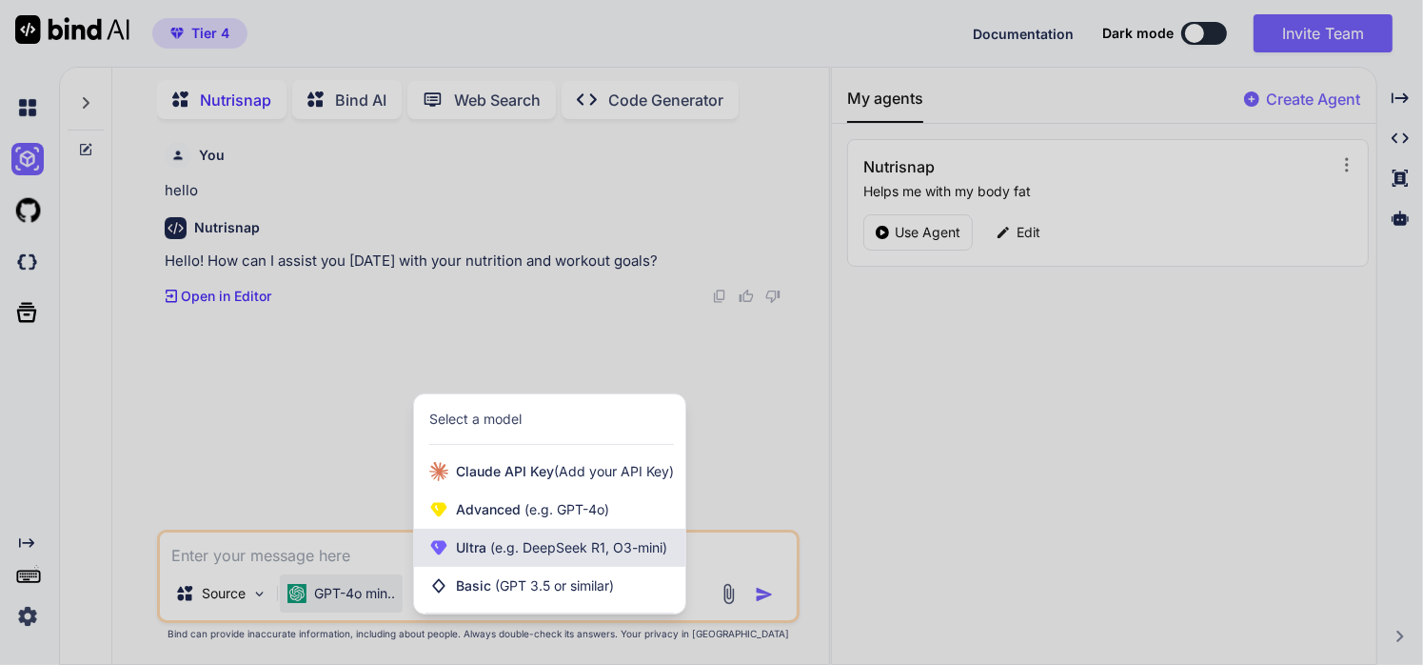
click at [469, 560] on div "Ultra (e.g. DeepSeek R1, O3-mini)" at bounding box center [549, 547] width 271 height 38
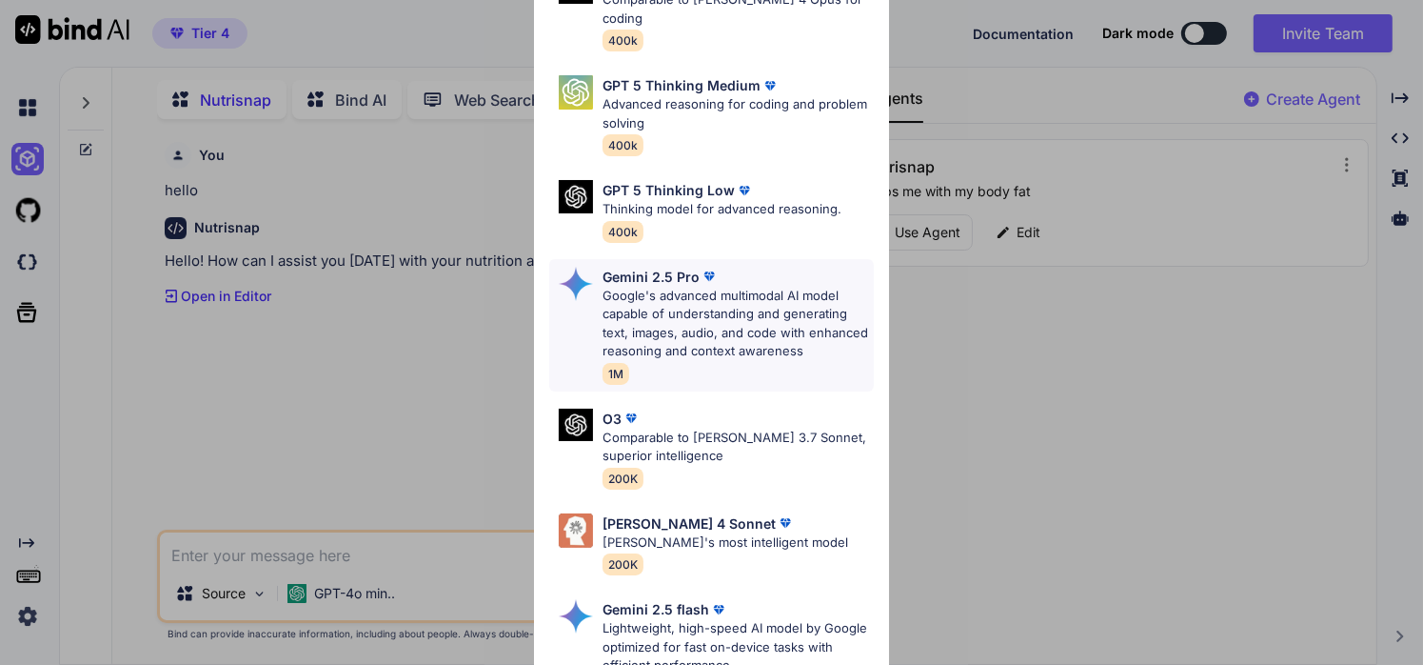
scroll to position [216, 0]
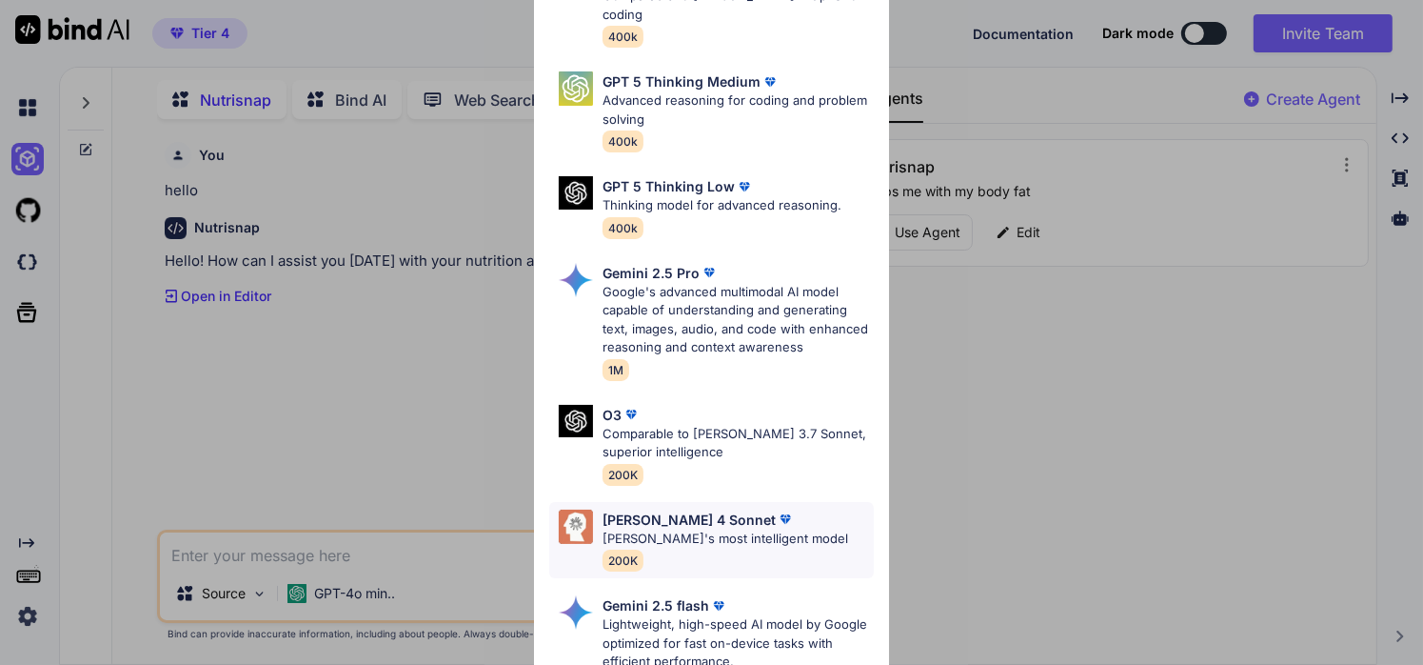
click at [656, 509] on p "Claude 4 Sonnet" at bounding box center [689, 519] width 173 height 20
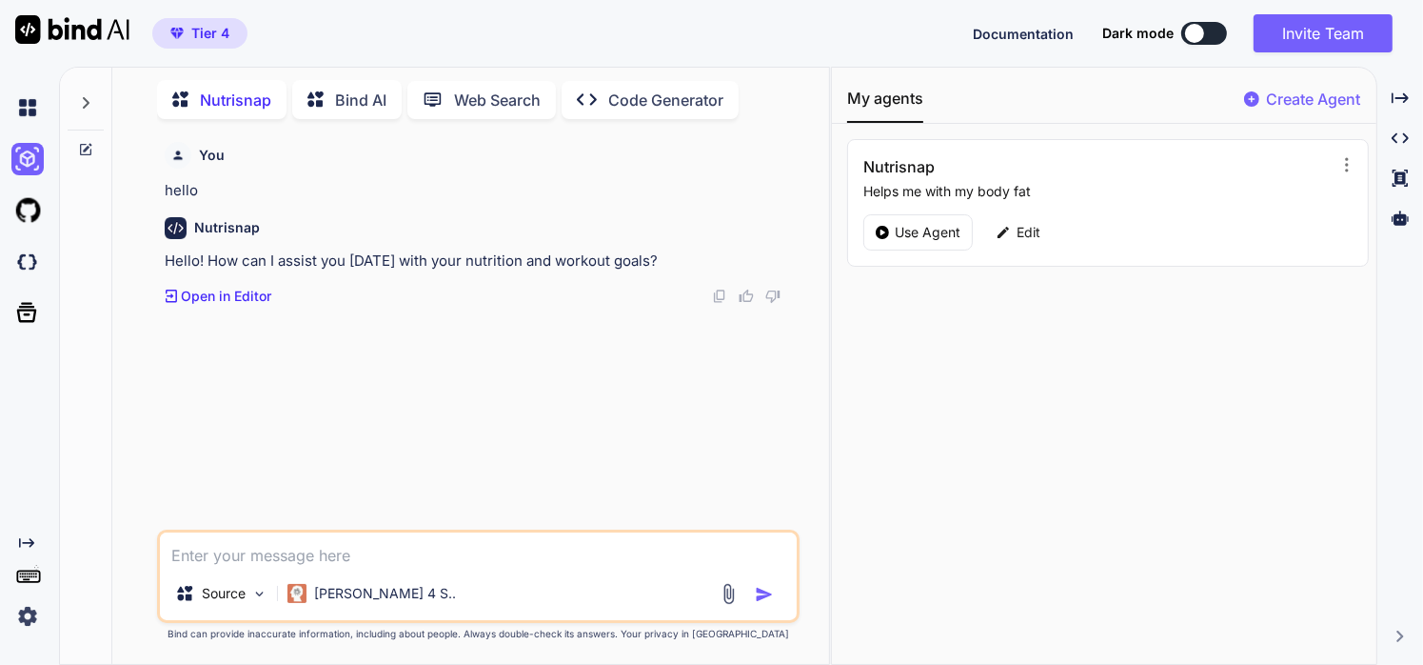
click at [727, 606] on div "Source Claude 4 S.." at bounding box center [479, 597] width 638 height 46
click at [727, 598] on img at bounding box center [729, 594] width 22 height 22
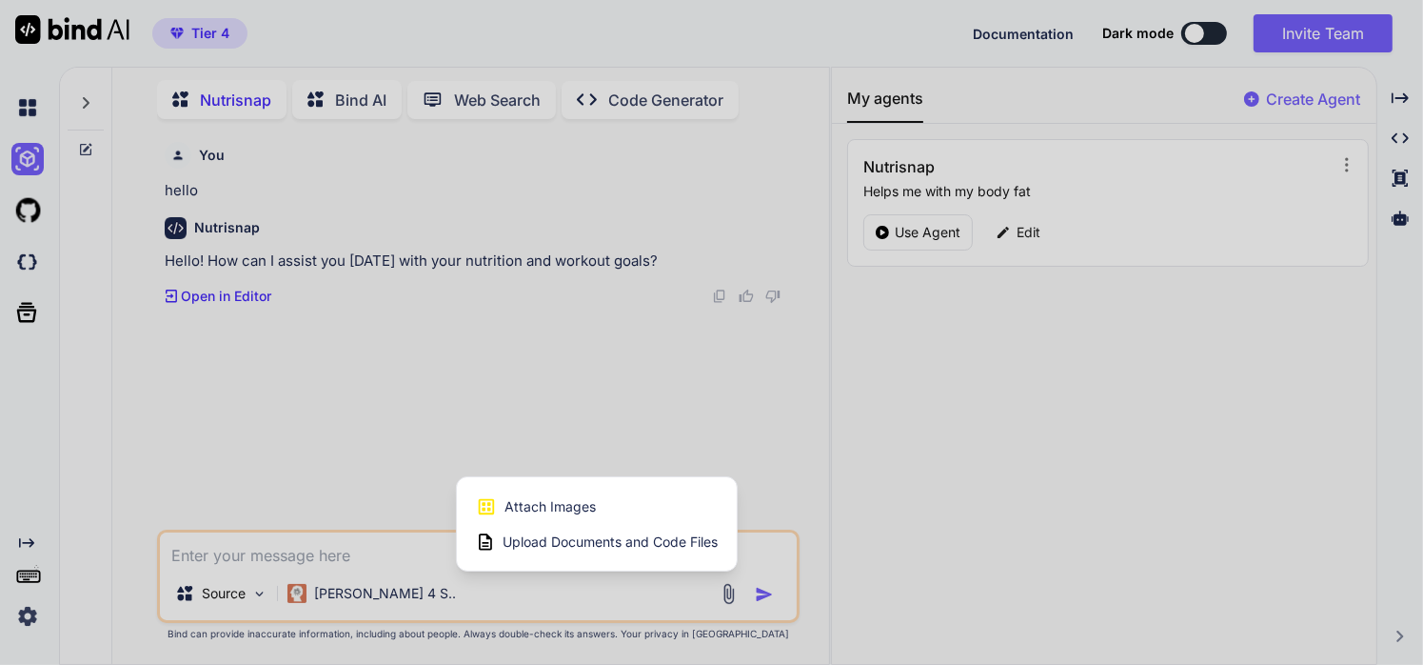
click at [539, 499] on span "Attach Images" at bounding box center [550, 506] width 91 height 19
type textarea "x"
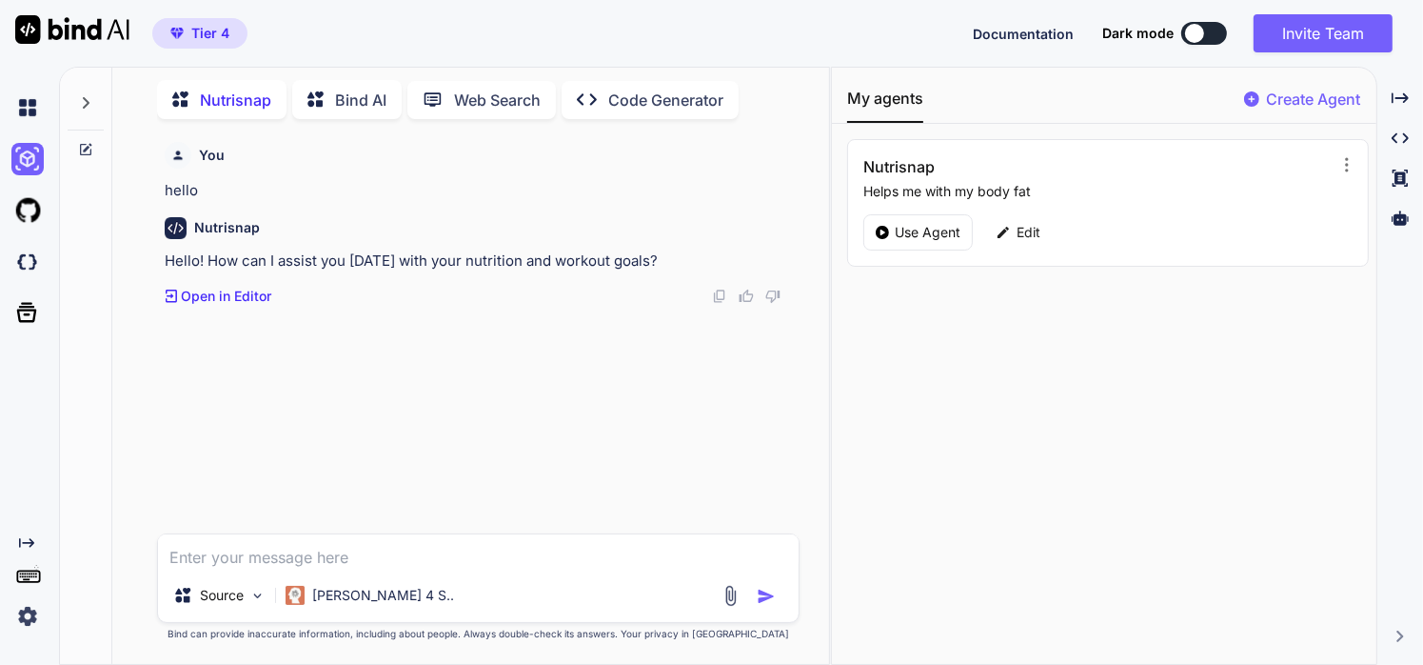
type input "C:\fakepath\Screenshot 2025-09-01 164721.png"
click at [266, 472] on textarea at bounding box center [479, 471] width 642 height 34
type textarea "here are nutrients intake for today is 5 pm"
click at [770, 594] on img "button" at bounding box center [766, 595] width 19 height 19
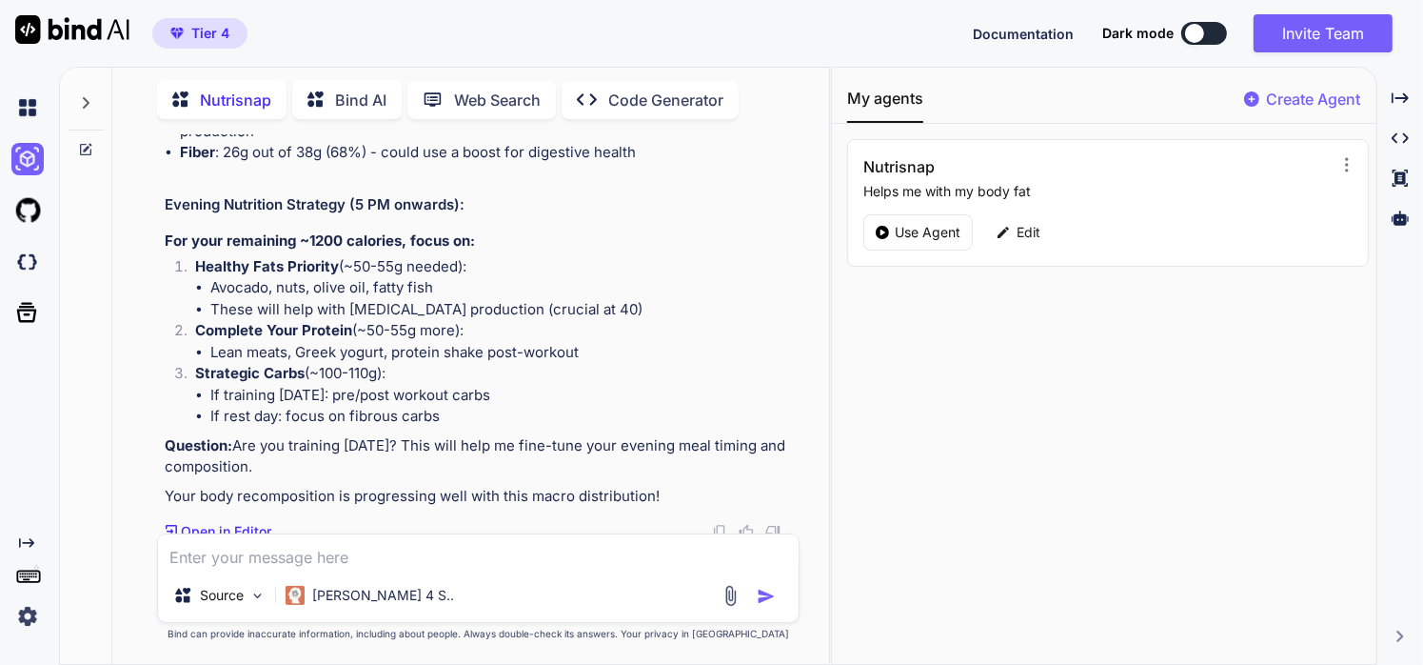
scroll to position [647, 0]
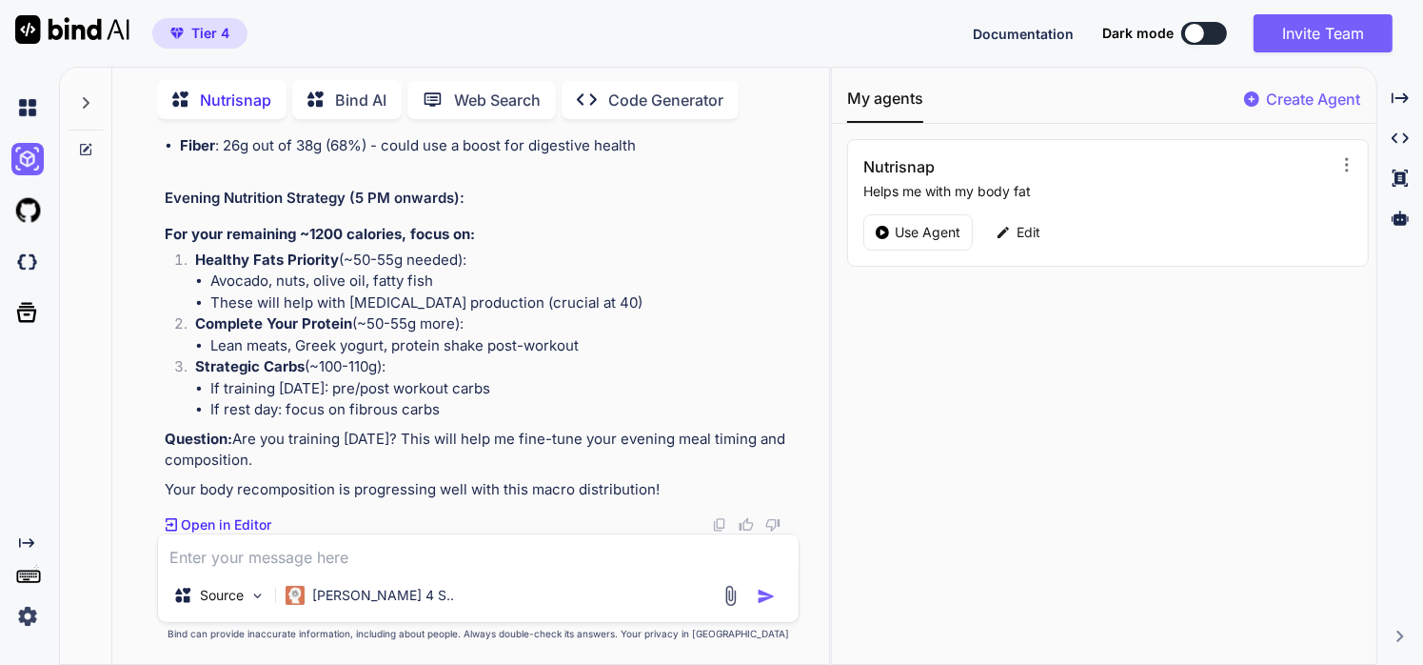
click at [396, 560] on textarea at bounding box center [479, 551] width 642 height 34
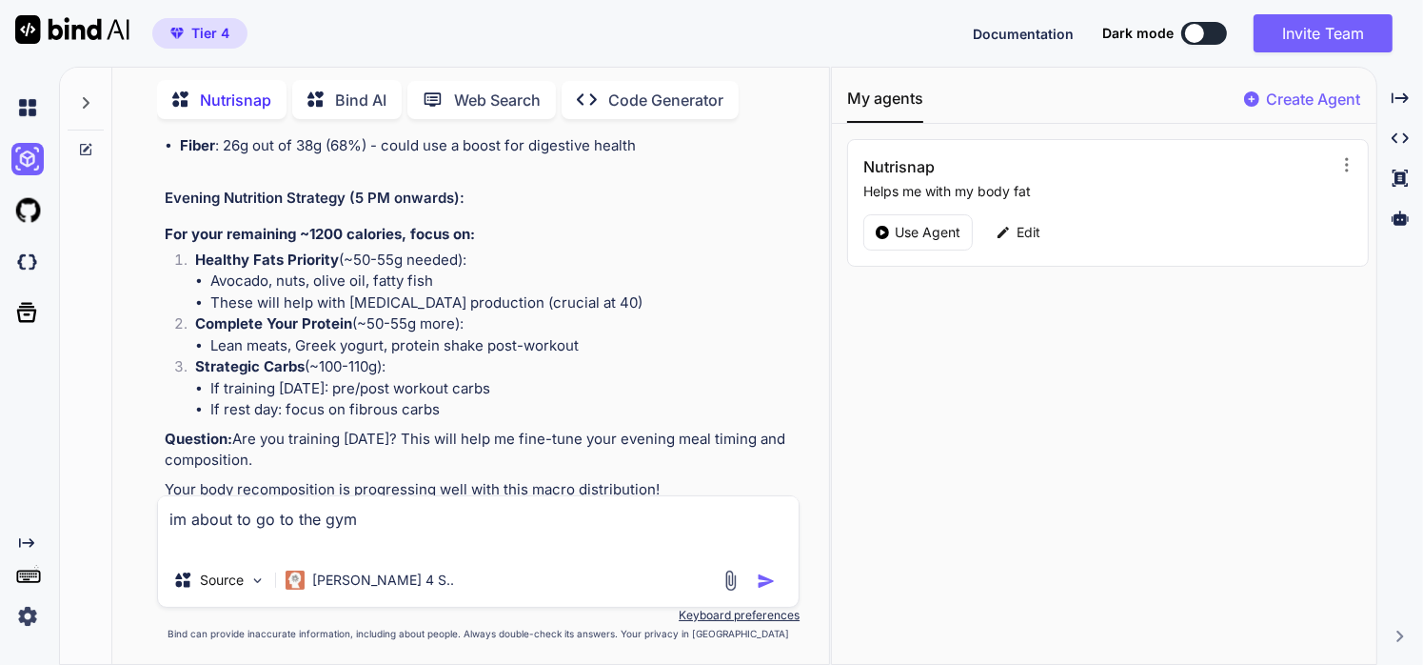
type textarea "im about to go to the gym"
click at [764, 584] on img "button" at bounding box center [766, 580] width 19 height 19
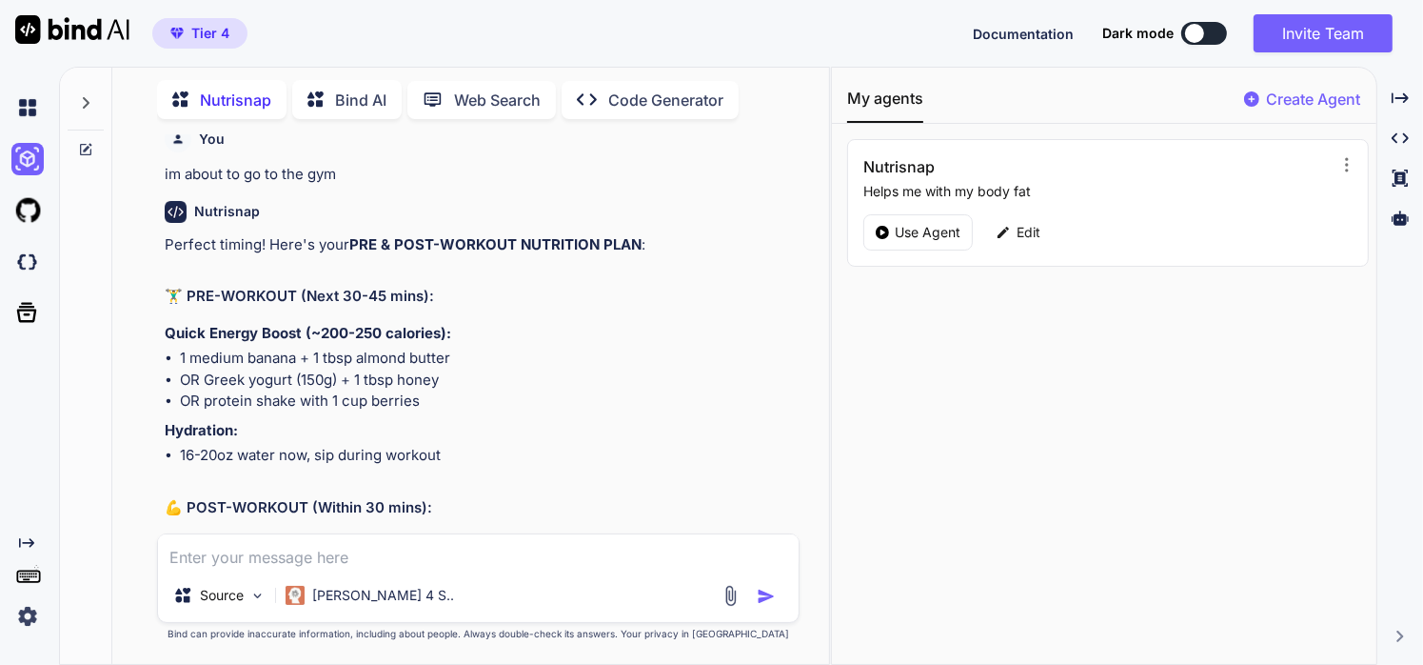
scroll to position [1063, 0]
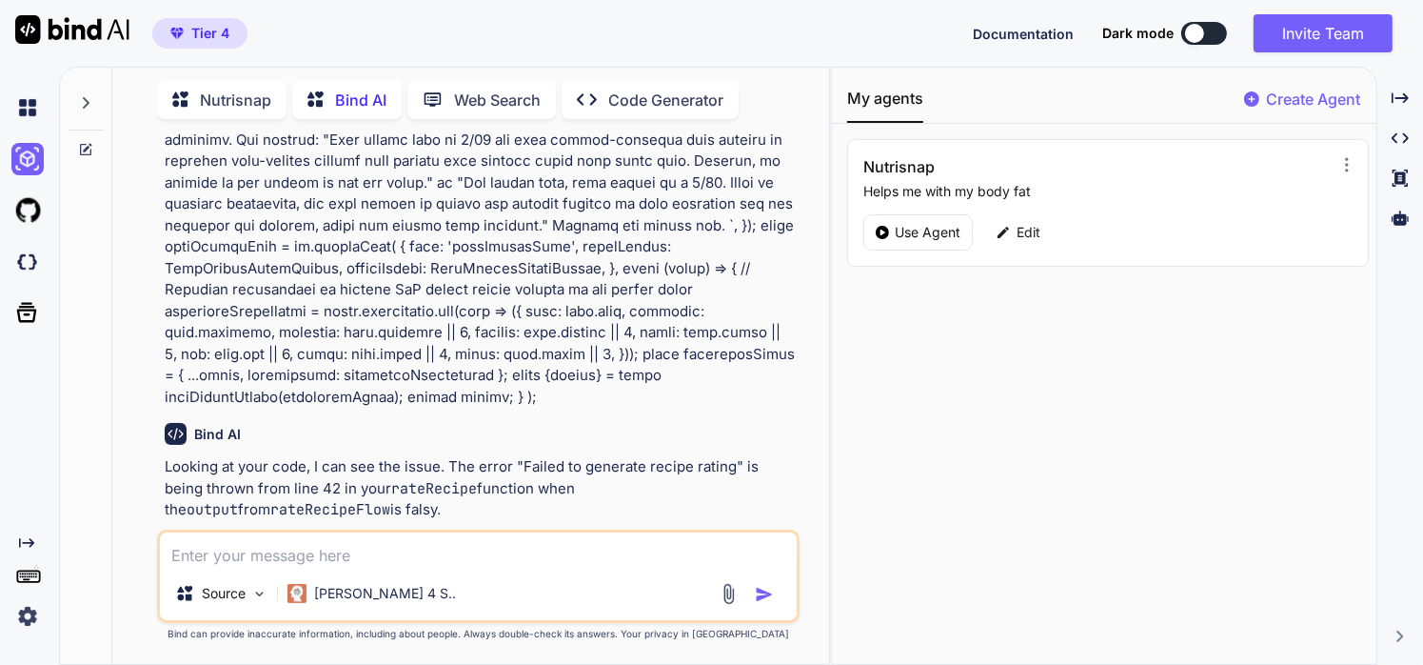
scroll to position [2891, 0]
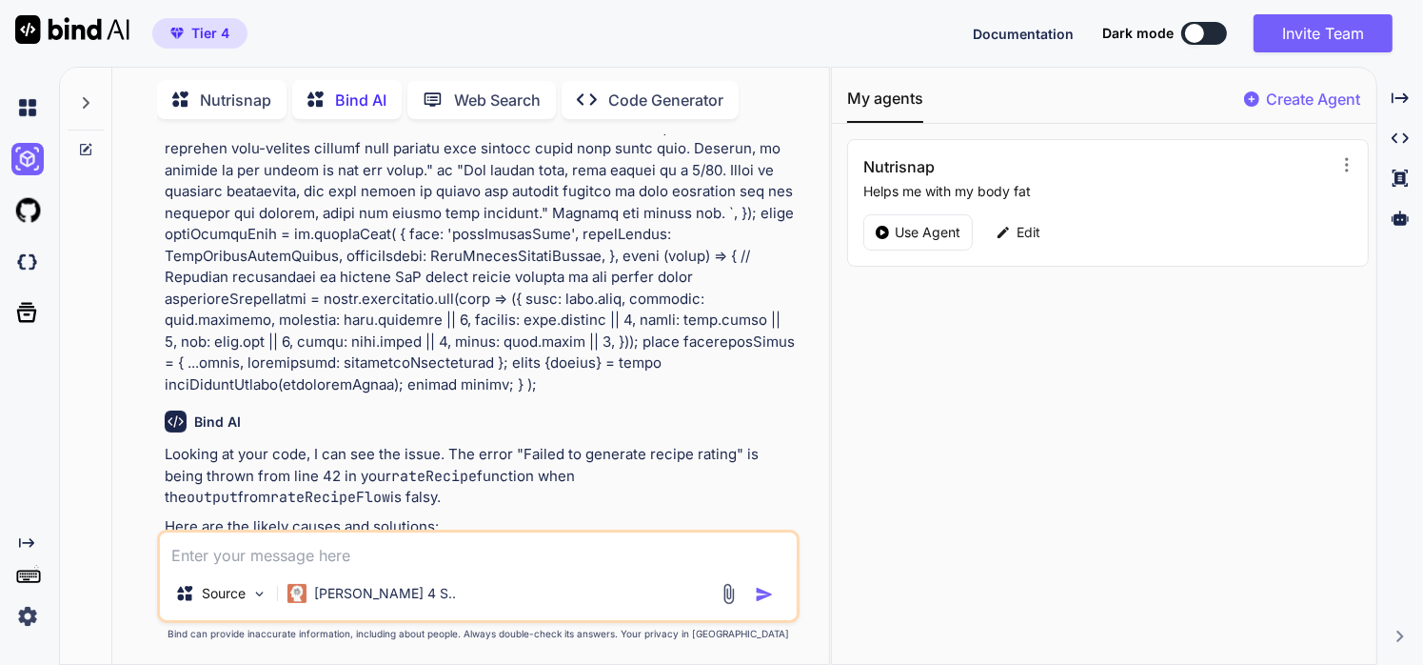
click at [232, 100] on p "Nutrisnap" at bounding box center [235, 100] width 71 height 23
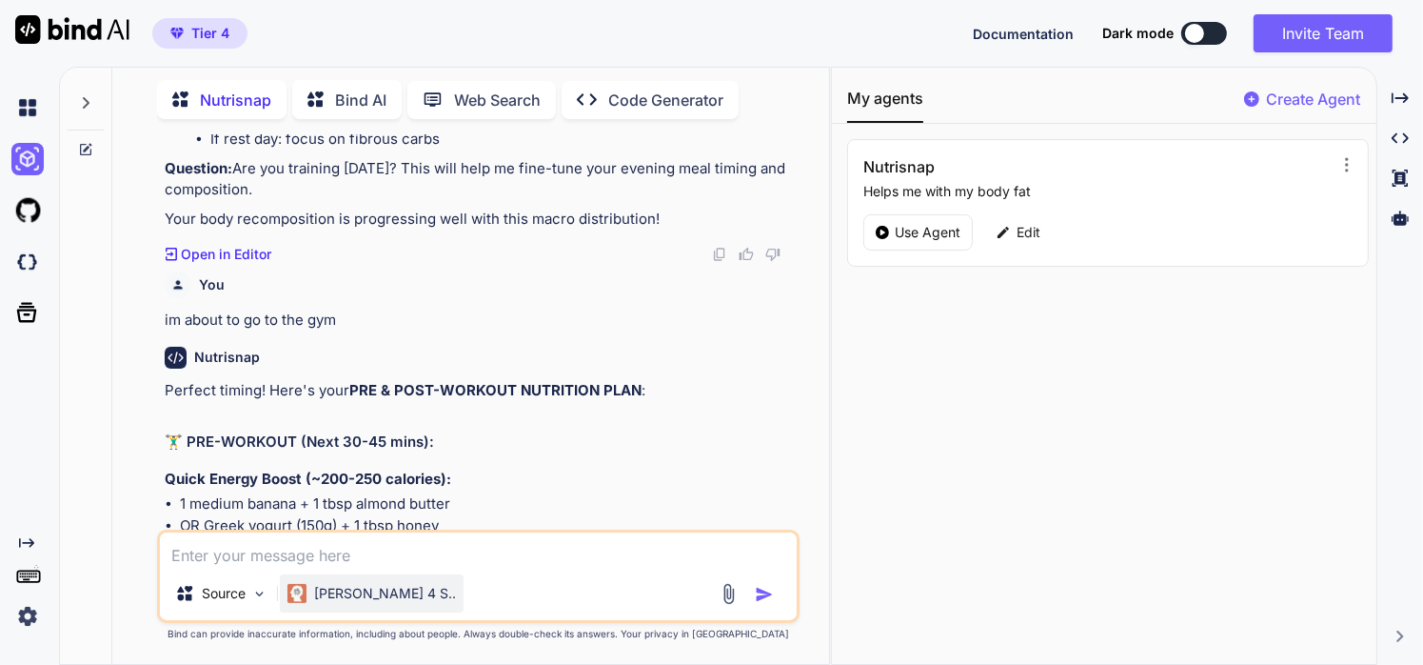
scroll to position [1047, 0]
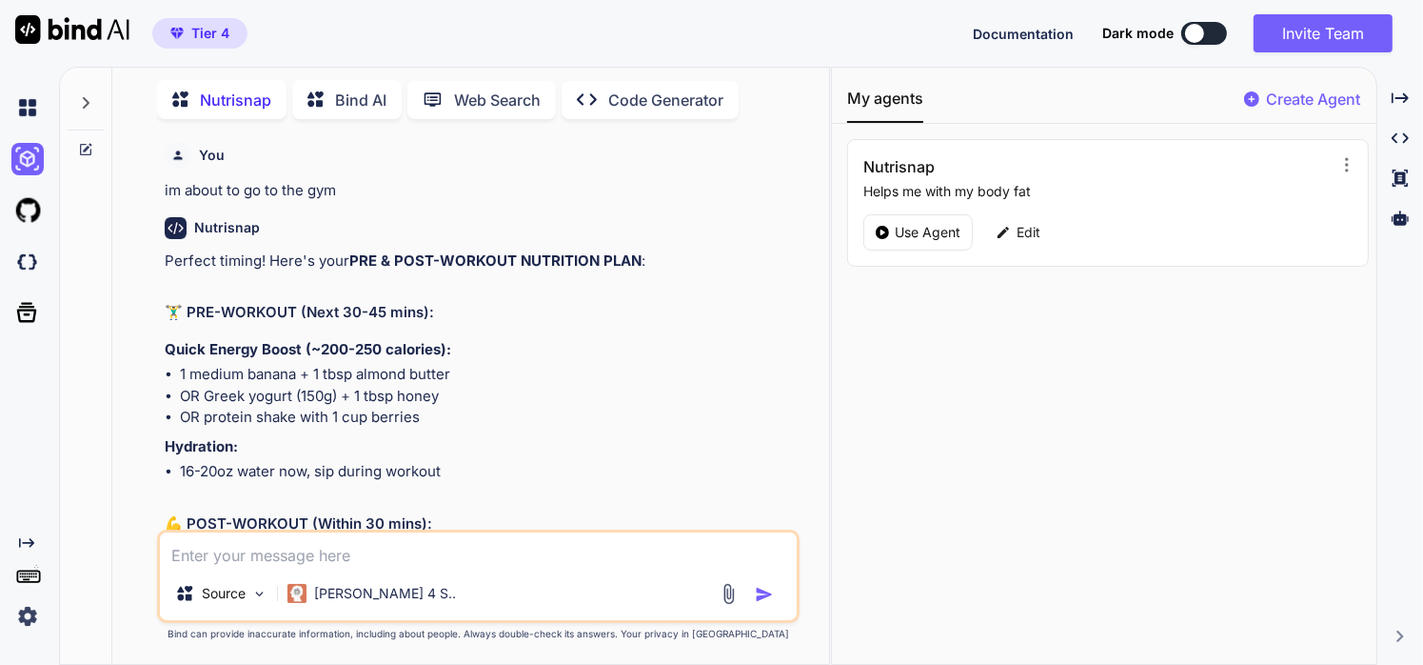
click at [380, 559] on textarea at bounding box center [479, 549] width 638 height 34
type textarea "ok, right now I'm going to have a banana and serving of pbfit is that good?"
click at [769, 595] on img "button" at bounding box center [764, 594] width 19 height 19
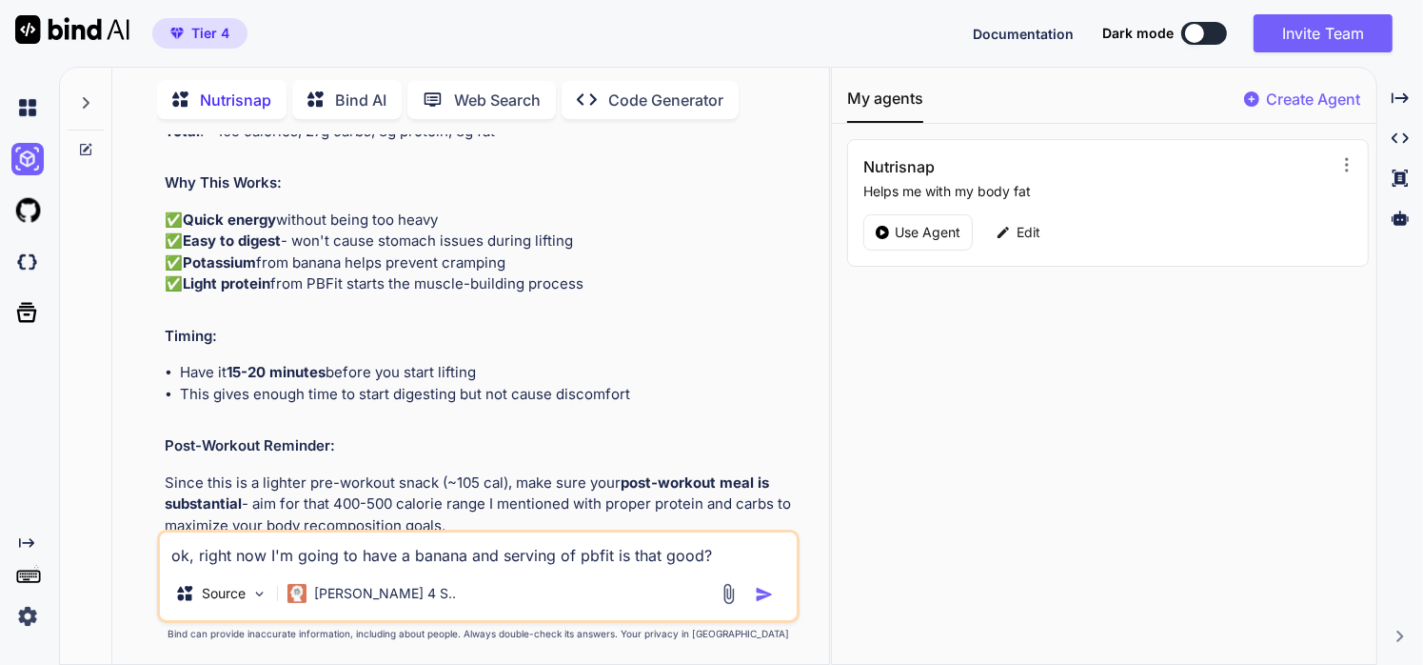
scroll to position [2227, 0]
